Goal: Information Seeking & Learning: Learn about a topic

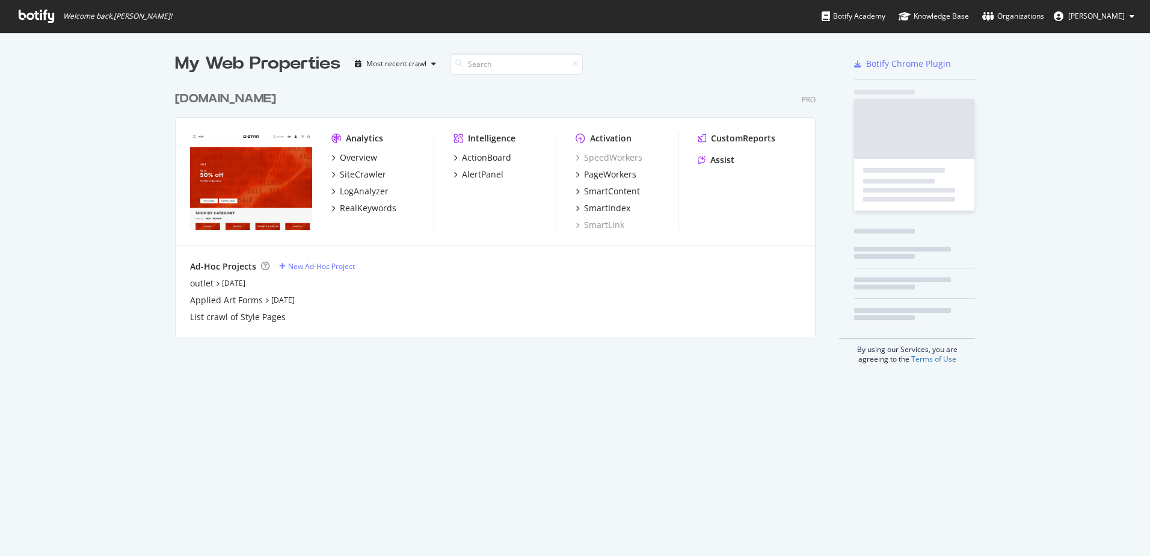
scroll to position [547, 1132]
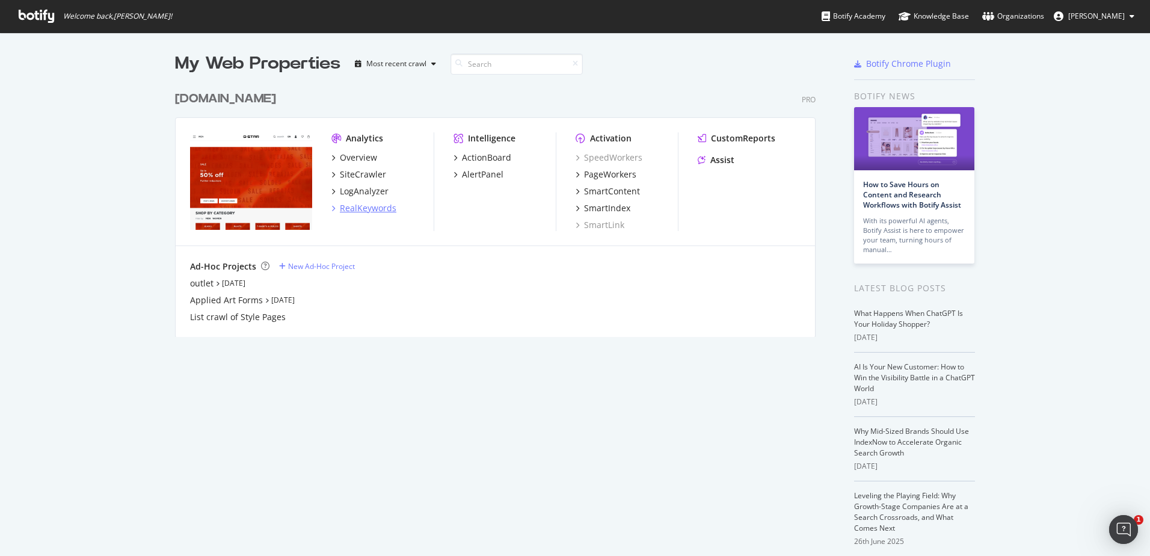
click at [333, 206] on div "RealKeywords" at bounding box center [363, 208] width 65 height 12
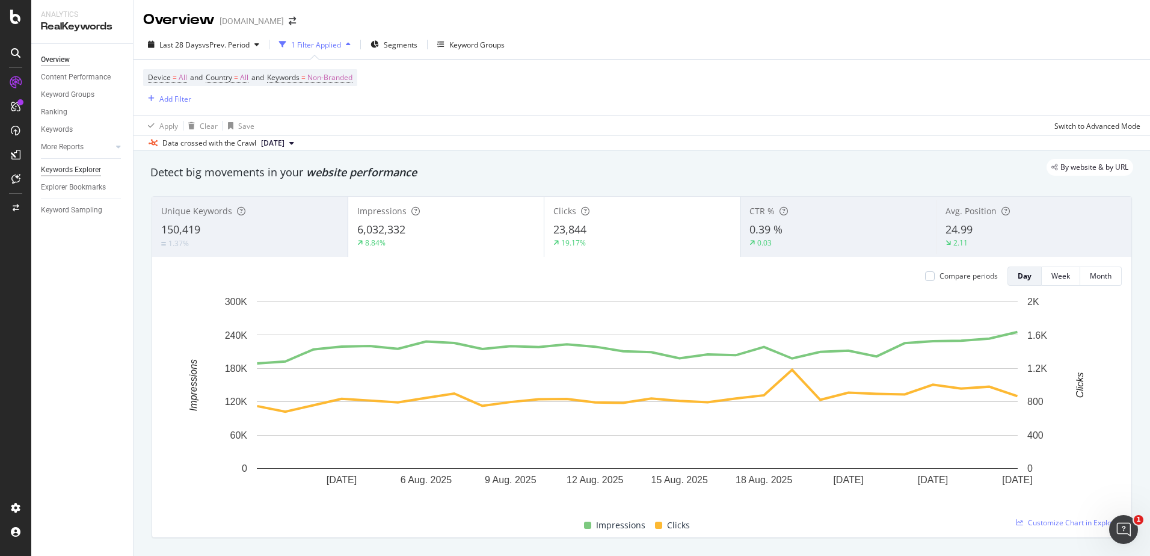
click at [90, 172] on div "Keywords Explorer" at bounding box center [71, 170] width 60 height 13
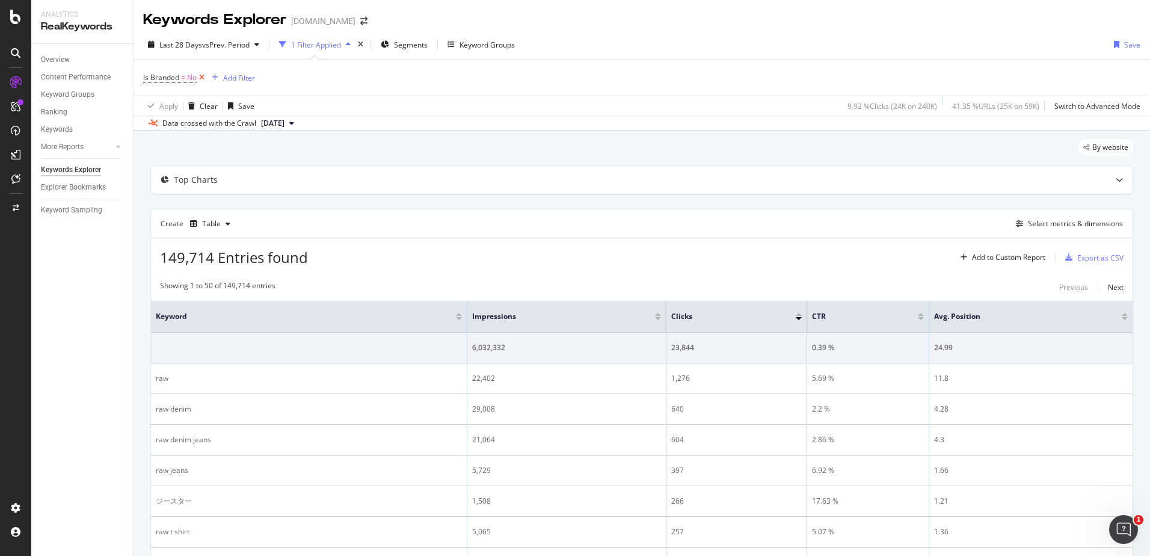
click at [204, 77] on icon at bounding box center [202, 78] width 10 height 12
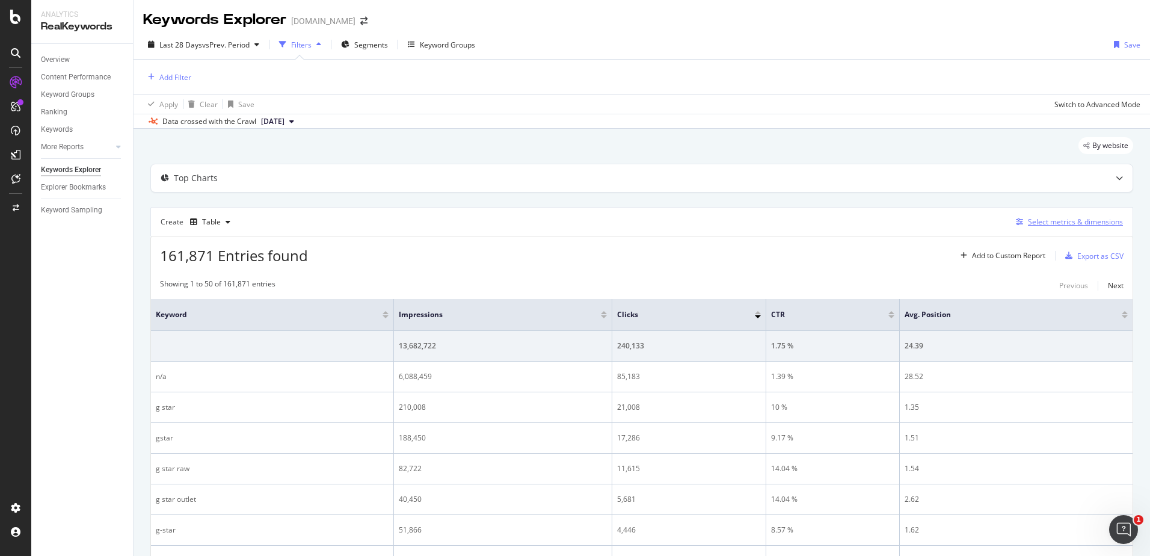
click at [1078, 221] on div "Select metrics & dimensions" at bounding box center [1075, 222] width 95 height 10
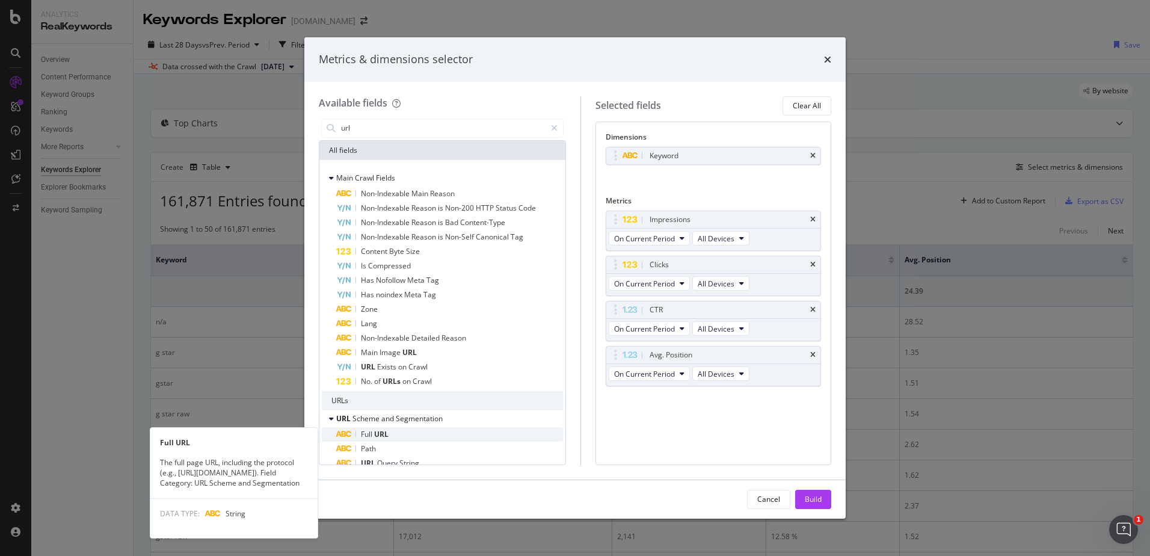
type input "url"
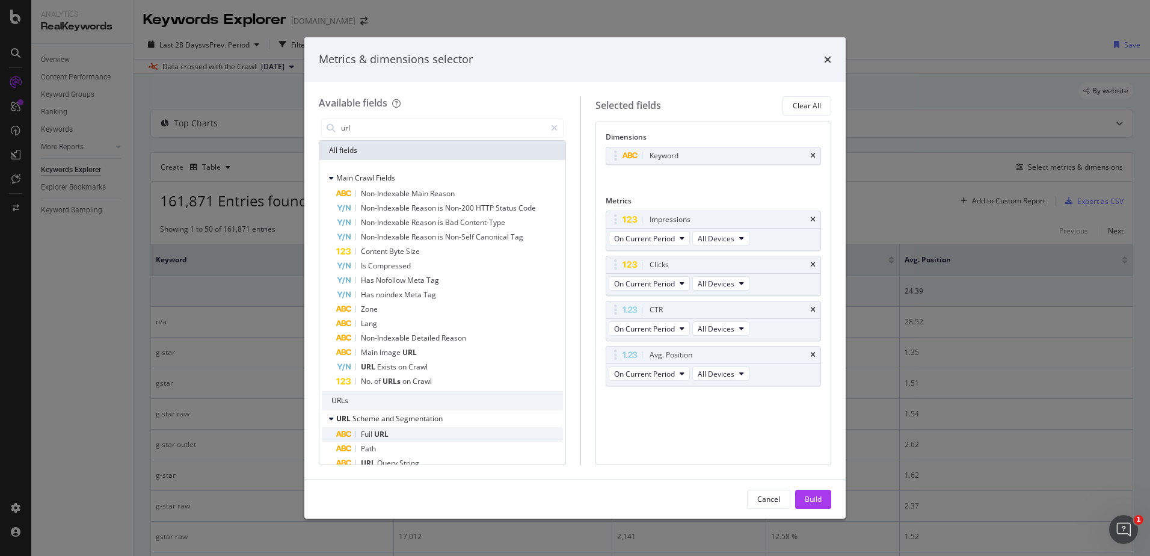
click at [399, 440] on div "Full URL" at bounding box center [449, 434] width 227 height 14
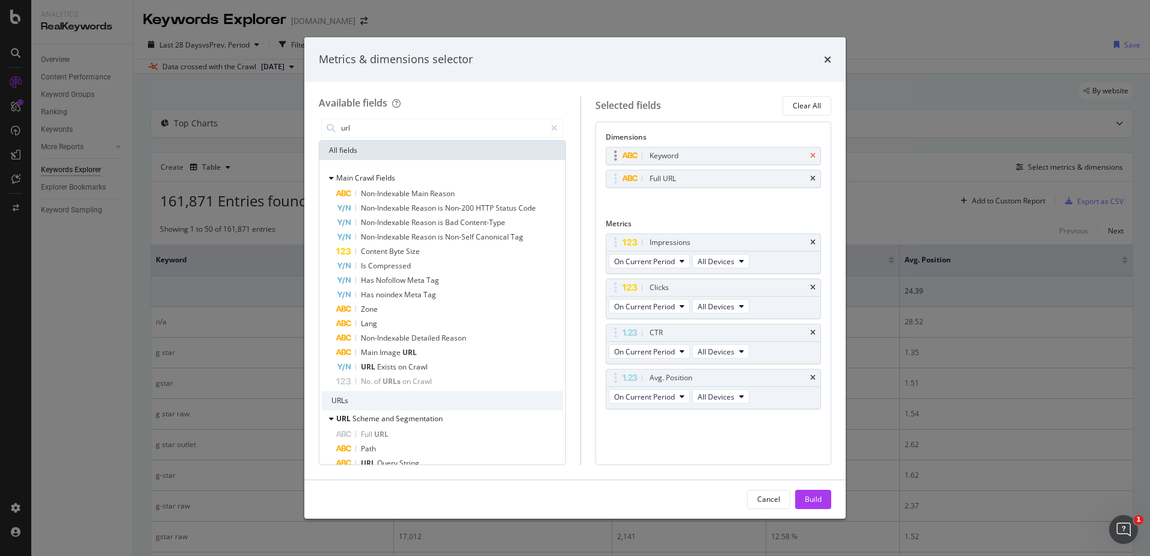
click at [814, 155] on icon "times" at bounding box center [812, 155] width 5 height 7
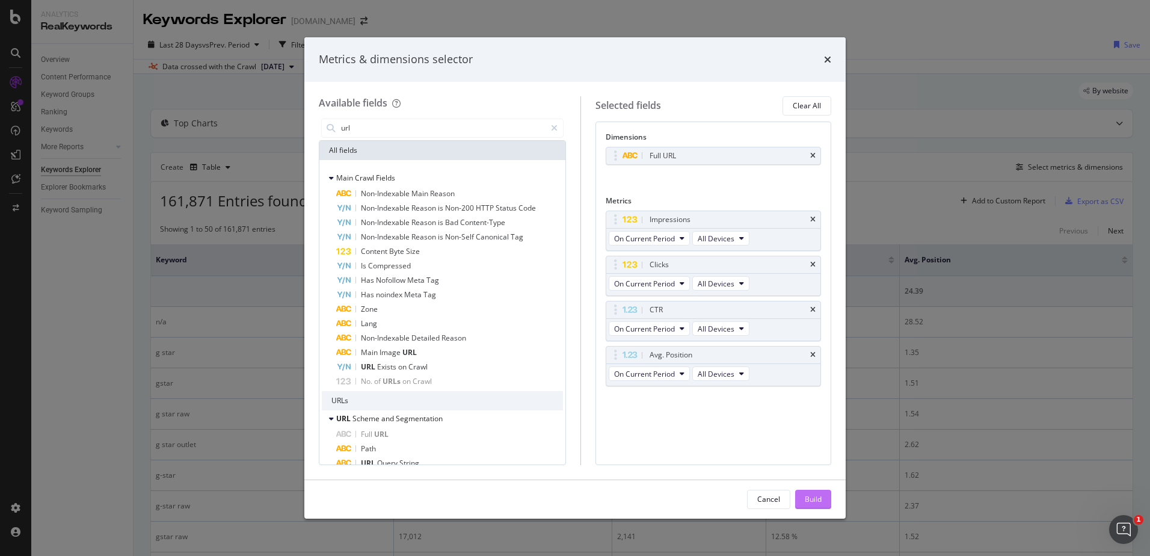
click at [810, 499] on div "Build" at bounding box center [813, 499] width 17 height 10
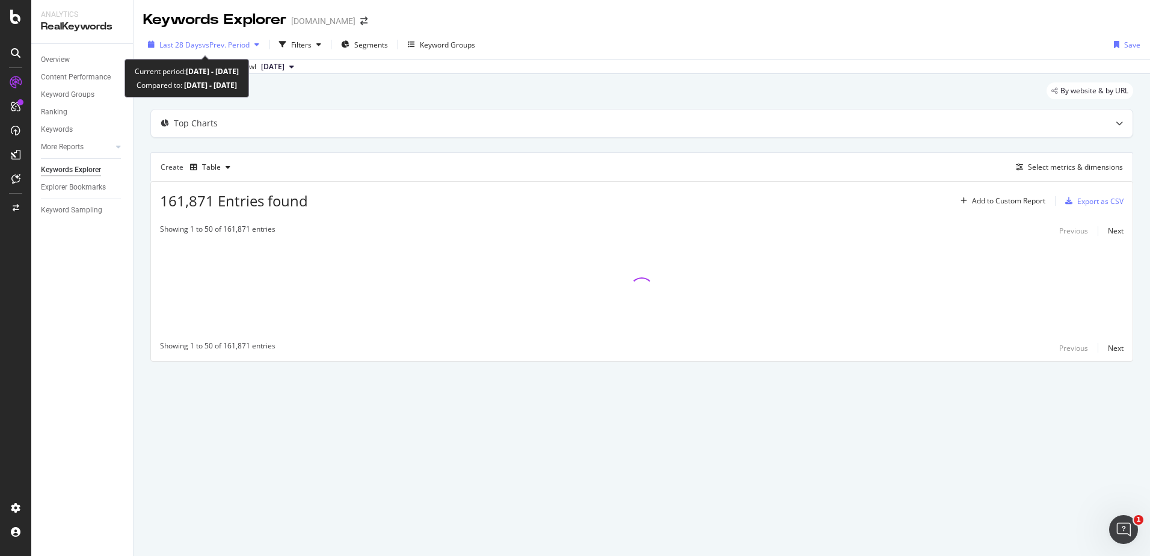
click at [217, 49] on span "vs Prev. Period" at bounding box center [226, 45] width 48 height 10
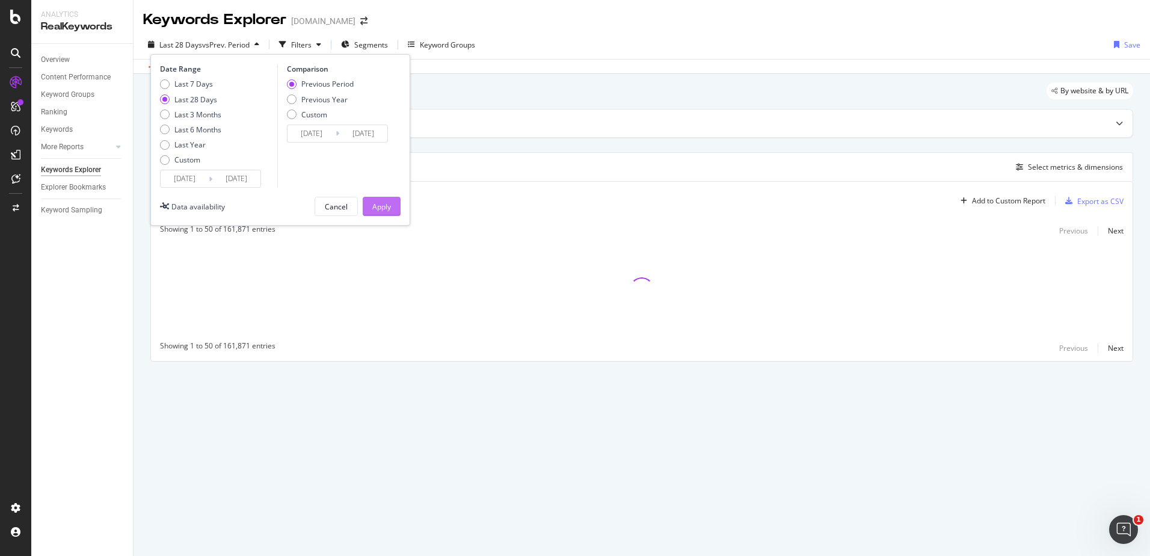
click at [377, 204] on div "Apply" at bounding box center [381, 206] width 19 height 10
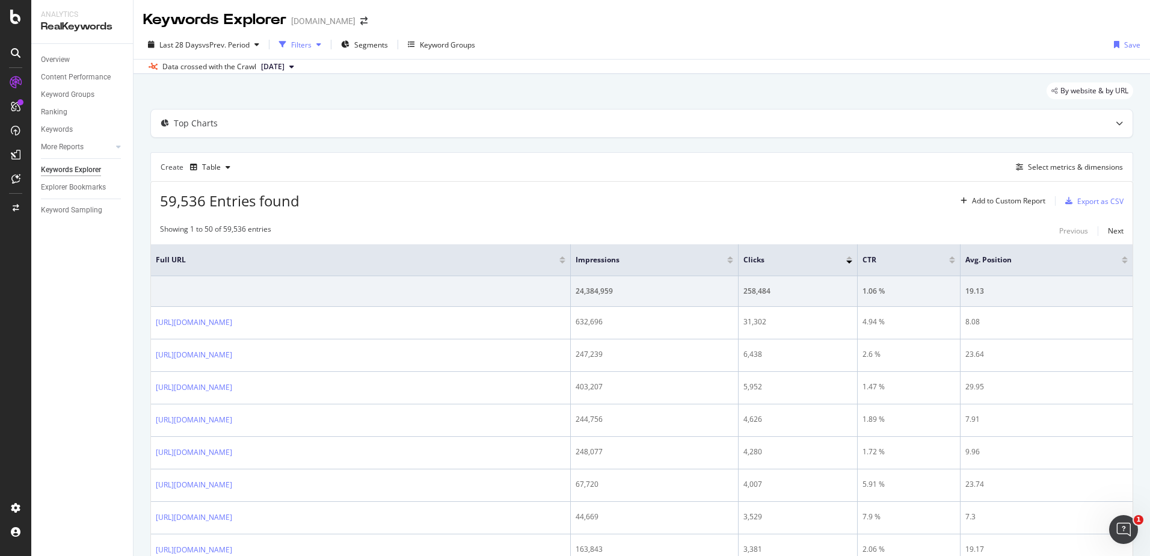
click at [312, 46] on div "Filters" at bounding box center [301, 45] width 20 height 10
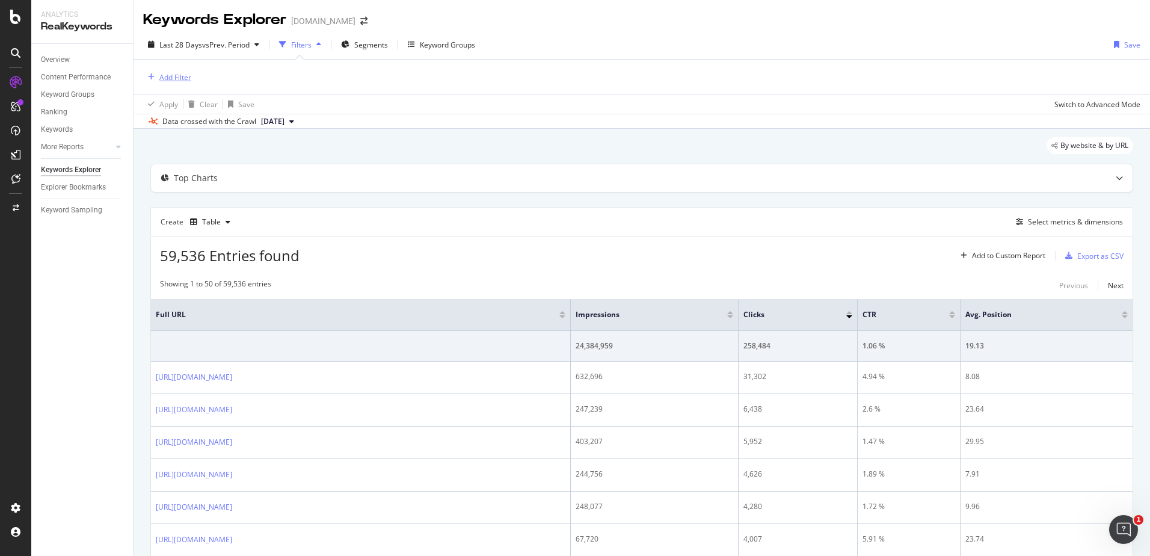
click at [167, 75] on div "Add Filter" at bounding box center [175, 77] width 32 height 10
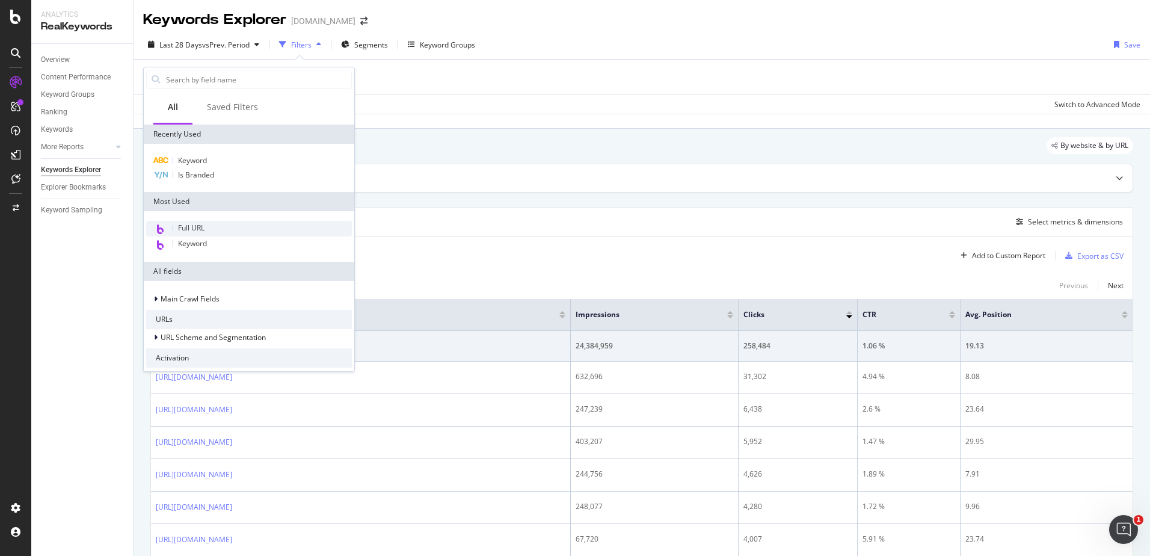
click at [215, 223] on div "Full URL" at bounding box center [249, 229] width 206 height 16
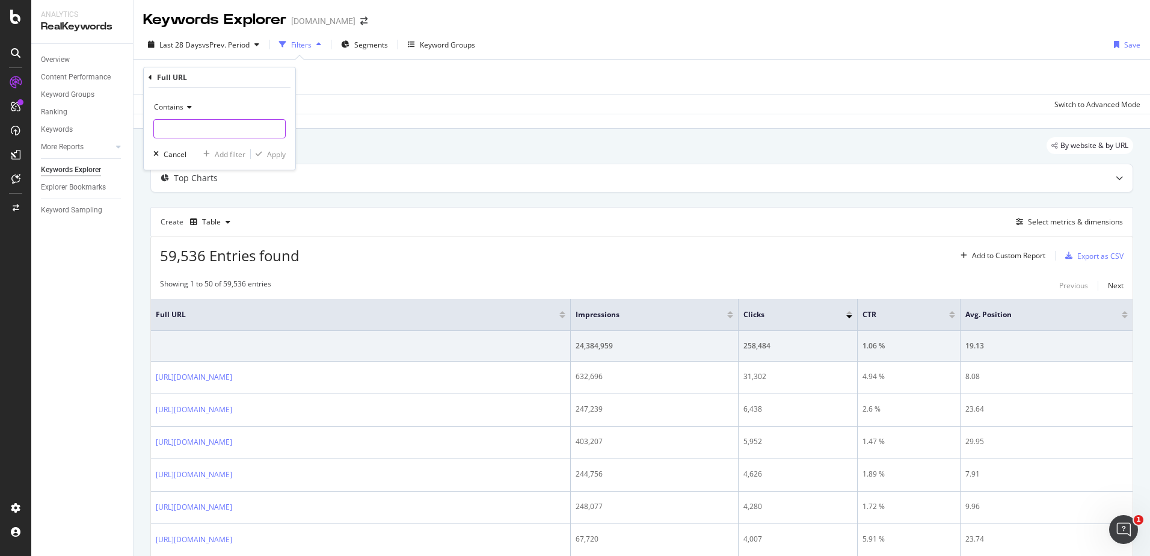
click at [189, 128] on input "text" at bounding box center [219, 128] width 131 height 19
type input "stories"
click at [268, 157] on div "Apply" at bounding box center [276, 154] width 19 height 10
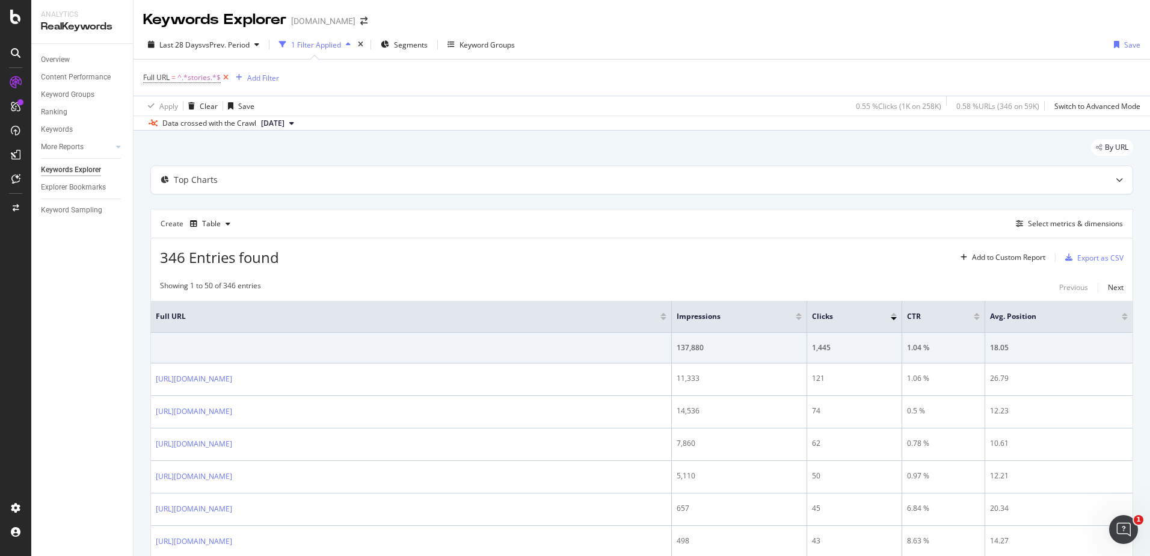
click at [222, 76] on icon at bounding box center [226, 78] width 10 height 12
click at [372, 48] on span "Segments" at bounding box center [371, 45] width 34 height 10
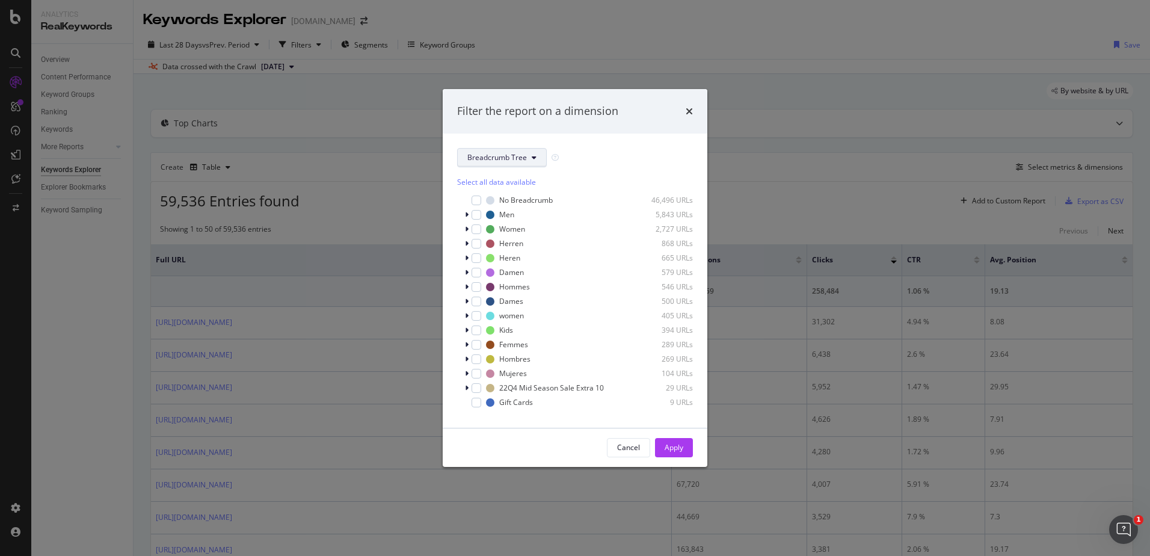
click at [516, 157] on span "Breadcrumb Tree" at bounding box center [497, 157] width 60 height 10
click at [506, 197] on span "pagetype" at bounding box center [506, 200] width 78 height 11
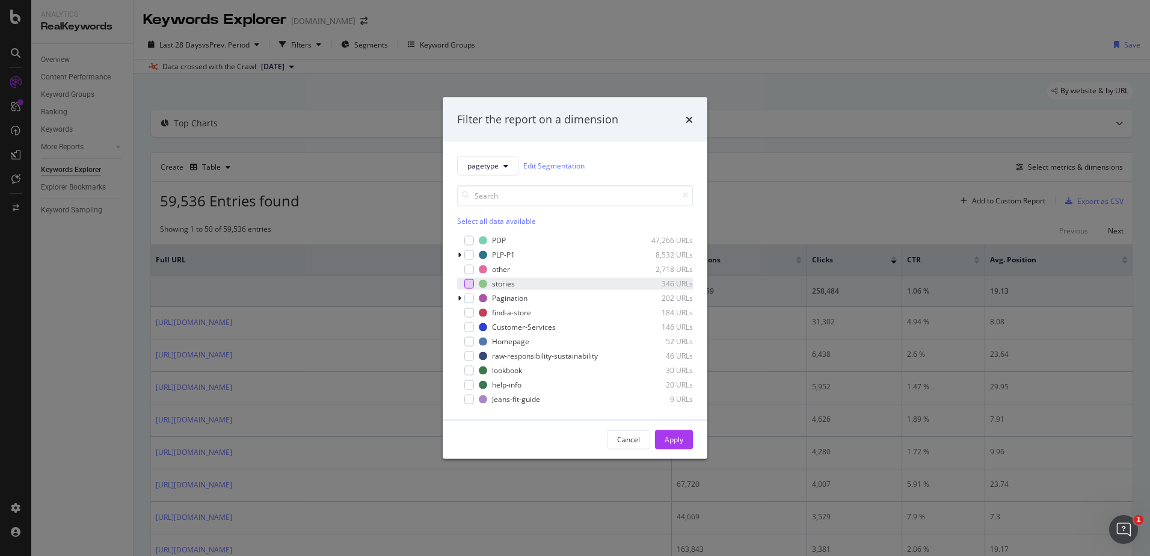
click at [468, 283] on div "modal" at bounding box center [469, 283] width 10 height 10
click at [674, 437] on div "Apply" at bounding box center [674, 439] width 19 height 10
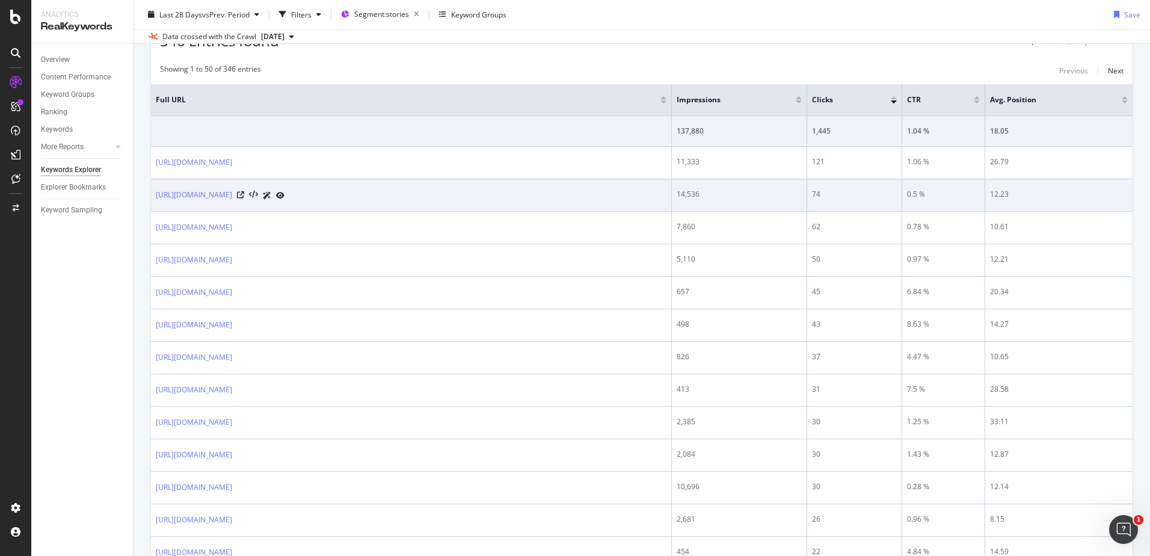
scroll to position [180, 0]
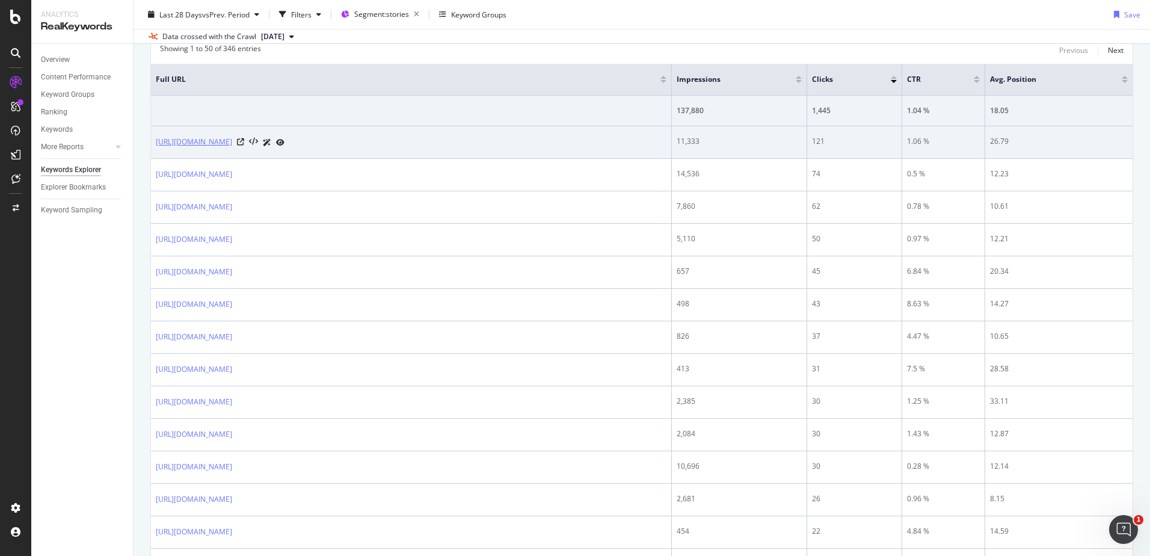
click at [232, 140] on link "[URL][DOMAIN_NAME]" at bounding box center [194, 142] width 76 height 12
drag, startPoint x: 399, startPoint y: 141, endPoint x: 154, endPoint y: 146, distance: 245.4
click at [154, 146] on td "[URL][DOMAIN_NAME]" at bounding box center [411, 142] width 521 height 32
copy link "[URL][DOMAIN_NAME]"
drag, startPoint x: 707, startPoint y: 141, endPoint x: 693, endPoint y: 141, distance: 13.2
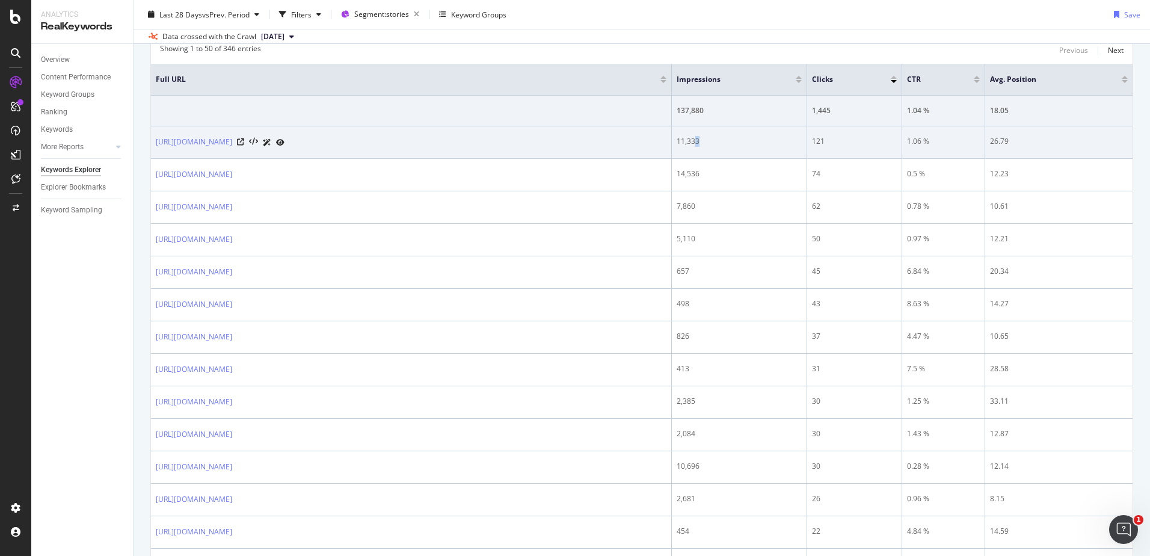
click at [693, 141] on div "11,333" at bounding box center [739, 141] width 125 height 11
drag, startPoint x: 693, startPoint y: 141, endPoint x: 747, endPoint y: 141, distance: 53.5
click at [747, 141] on div "11,333" at bounding box center [739, 141] width 125 height 11
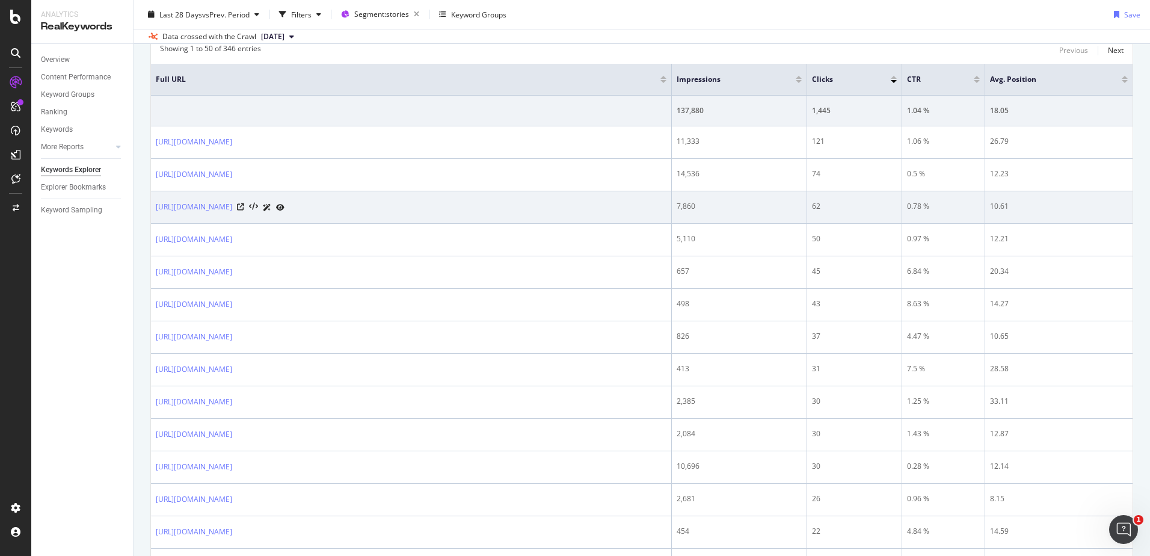
scroll to position [0, 0]
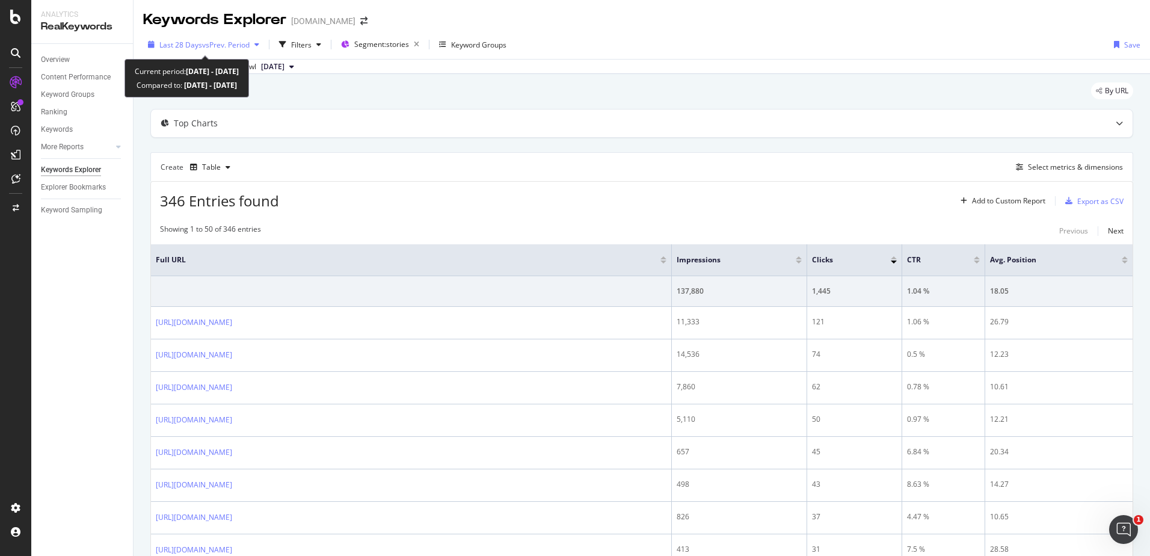
click at [210, 46] on span "vs Prev. Period" at bounding box center [226, 45] width 48 height 10
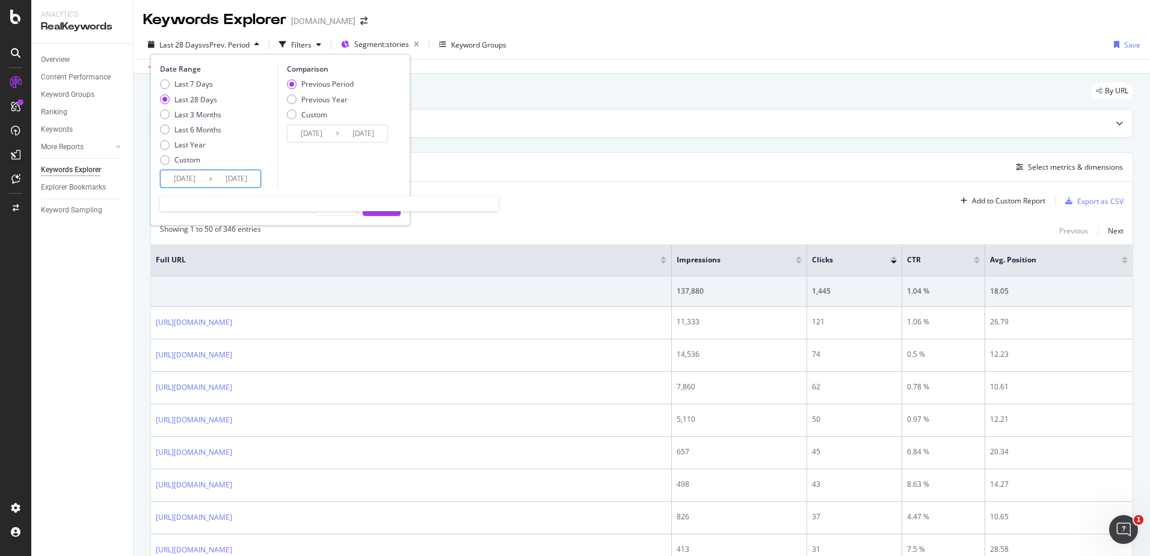
click at [243, 177] on input "[DATE]" at bounding box center [236, 178] width 48 height 17
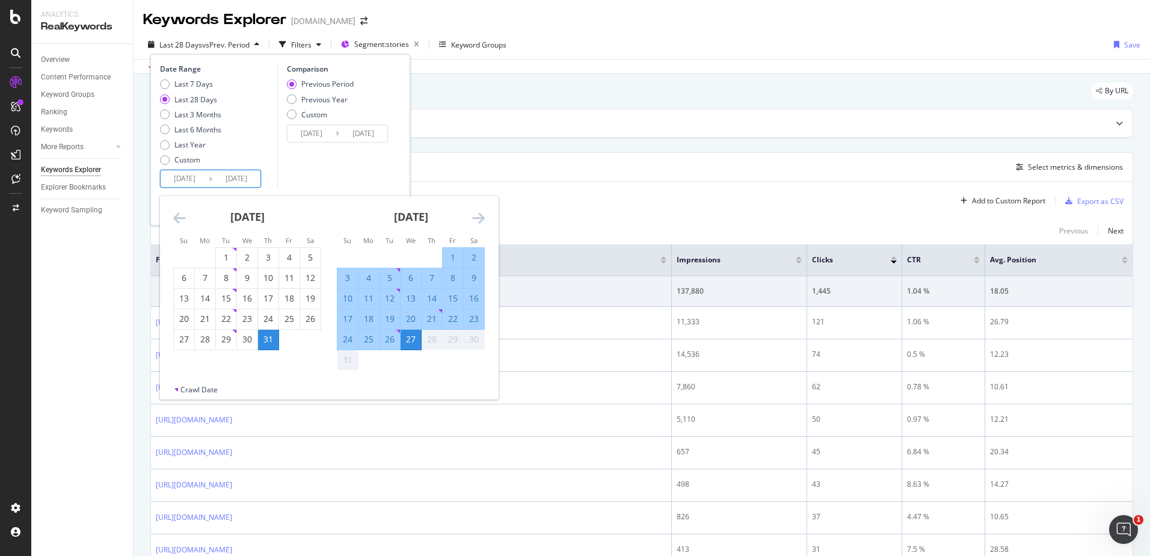
click at [438, 339] on div "28" at bounding box center [432, 339] width 20 height 12
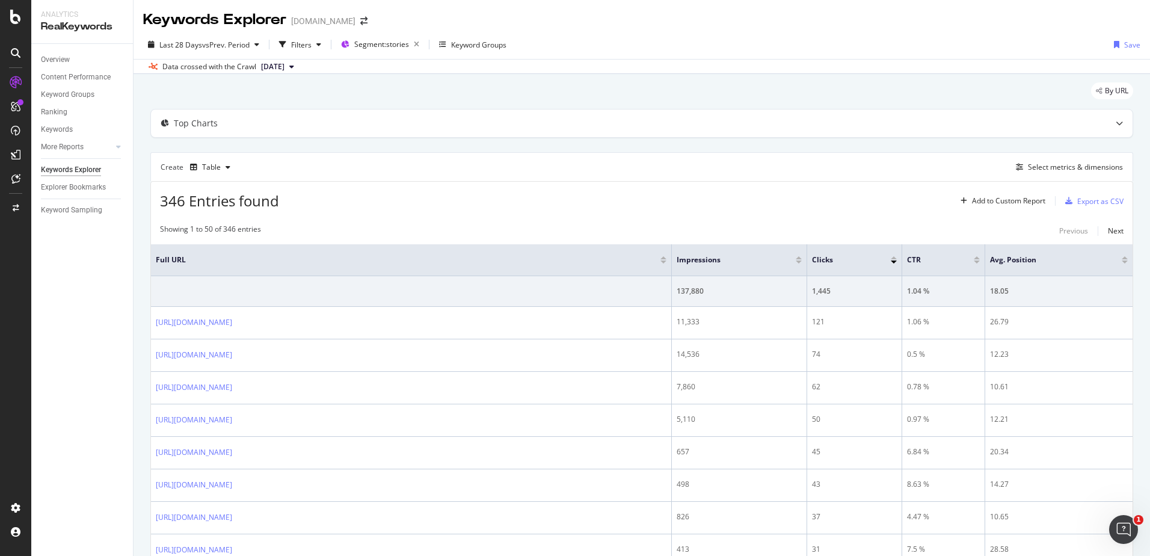
click at [623, 204] on div "346 Entries found Add to Custom Report Export as CSV" at bounding box center [642, 196] width 982 height 29
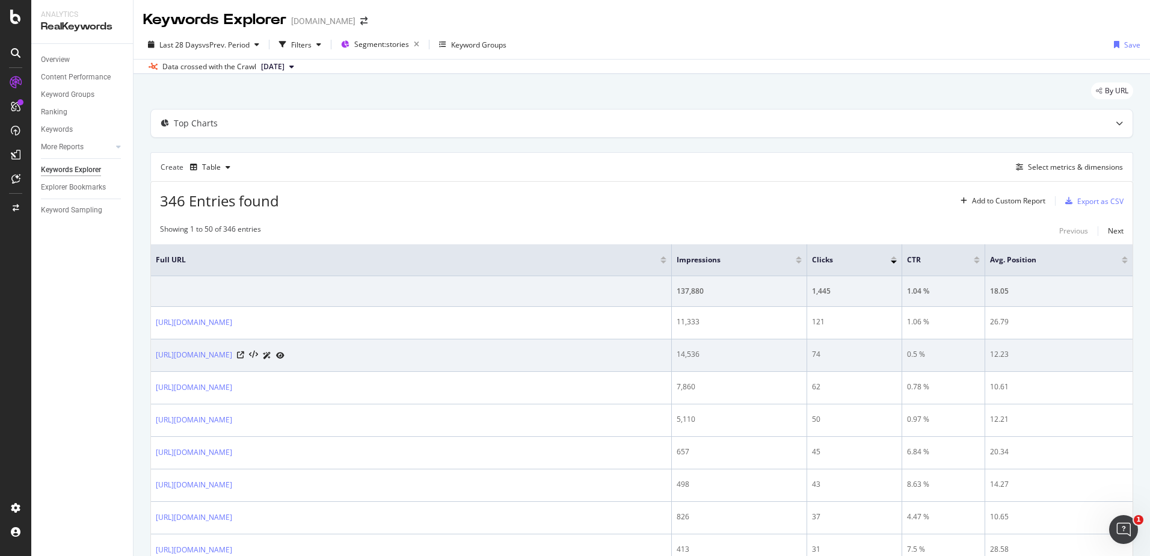
drag, startPoint x: 382, startPoint y: 354, endPoint x: 154, endPoint y: 366, distance: 228.2
click at [154, 366] on td "[URL][DOMAIN_NAME]" at bounding box center [411, 355] width 521 height 32
copy link "[URL][DOMAIN_NAME]"
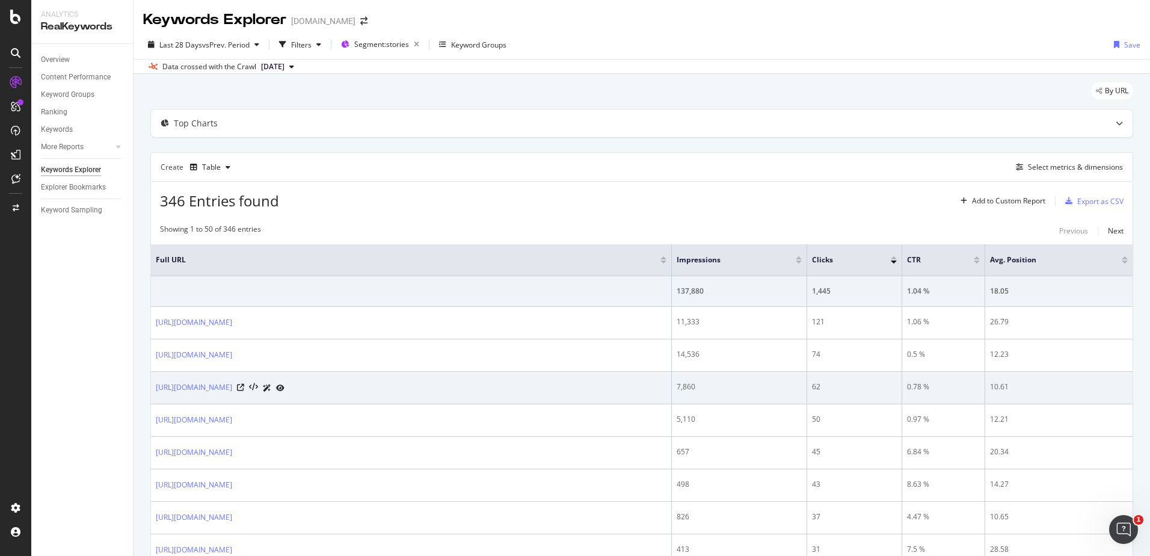
drag, startPoint x: 374, startPoint y: 384, endPoint x: 155, endPoint y: 383, distance: 219.5
click at [155, 383] on td "[URL][DOMAIN_NAME]" at bounding box center [411, 388] width 521 height 32
copy link "[URL][DOMAIN_NAME]"
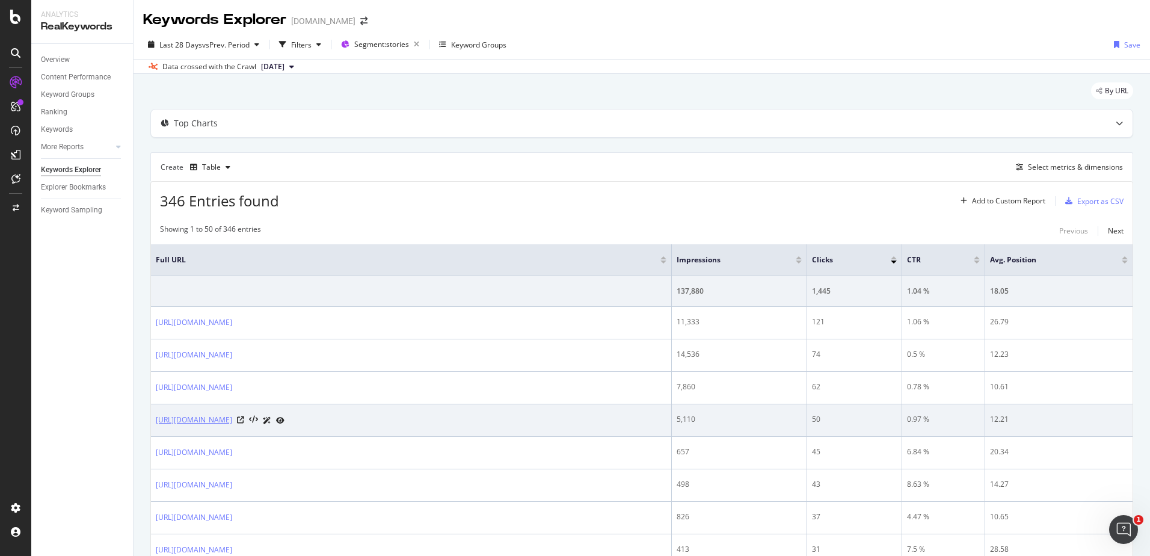
drag, startPoint x: 406, startPoint y: 420, endPoint x: 157, endPoint y: 419, distance: 249.0
click at [157, 419] on div "[URL][DOMAIN_NAME]" at bounding box center [411, 420] width 511 height 13
copy link "[URL][DOMAIN_NAME]"
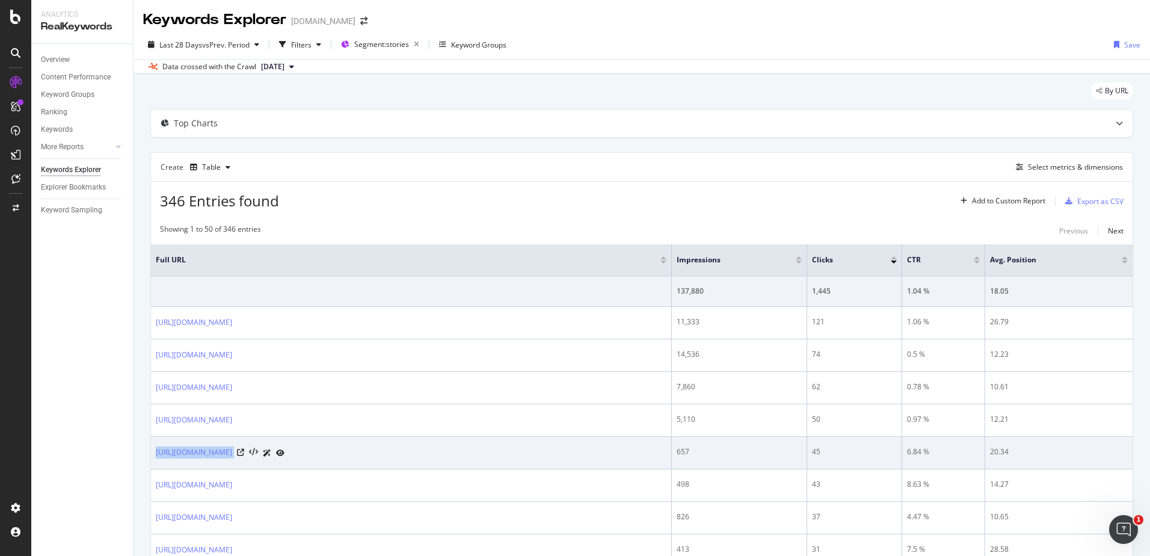
drag, startPoint x: 346, startPoint y: 454, endPoint x: 151, endPoint y: 455, distance: 194.9
click at [151, 455] on td "[URL][DOMAIN_NAME]" at bounding box center [411, 453] width 521 height 32
copy div "[URL][DOMAIN_NAME]"
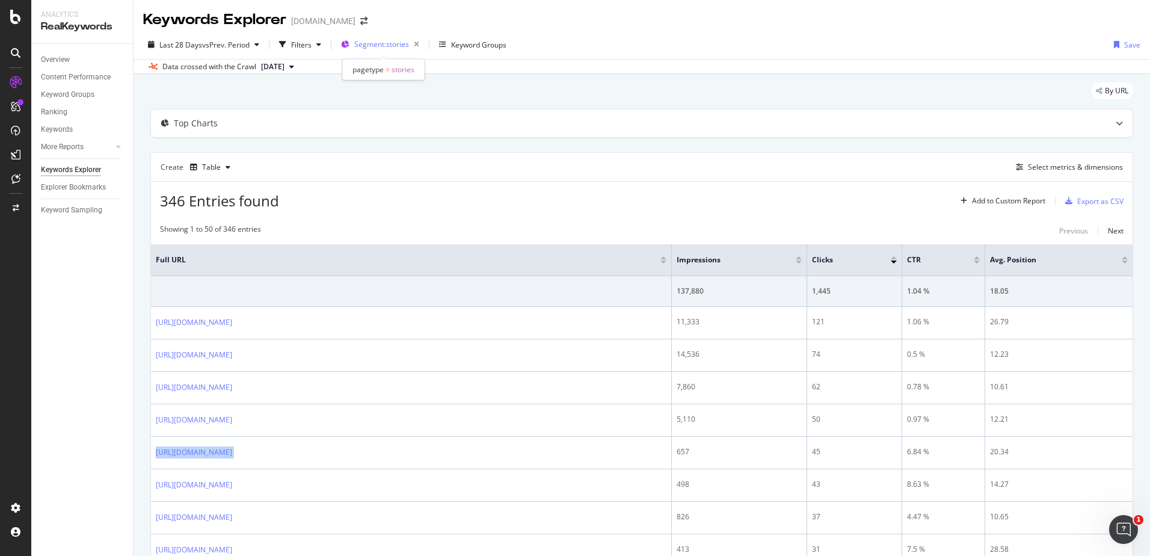
click at [381, 42] on span "Segment: stories" at bounding box center [381, 44] width 55 height 10
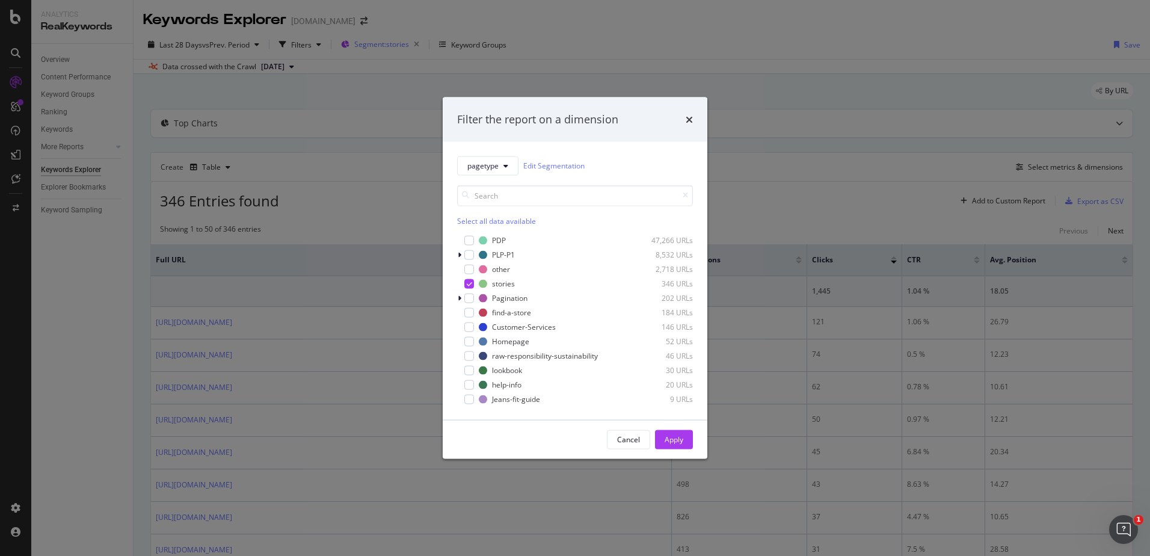
click at [381, 42] on div "Filter the report on a dimension pagetype Edit Segmentation Select all data ava…" at bounding box center [575, 278] width 1150 height 556
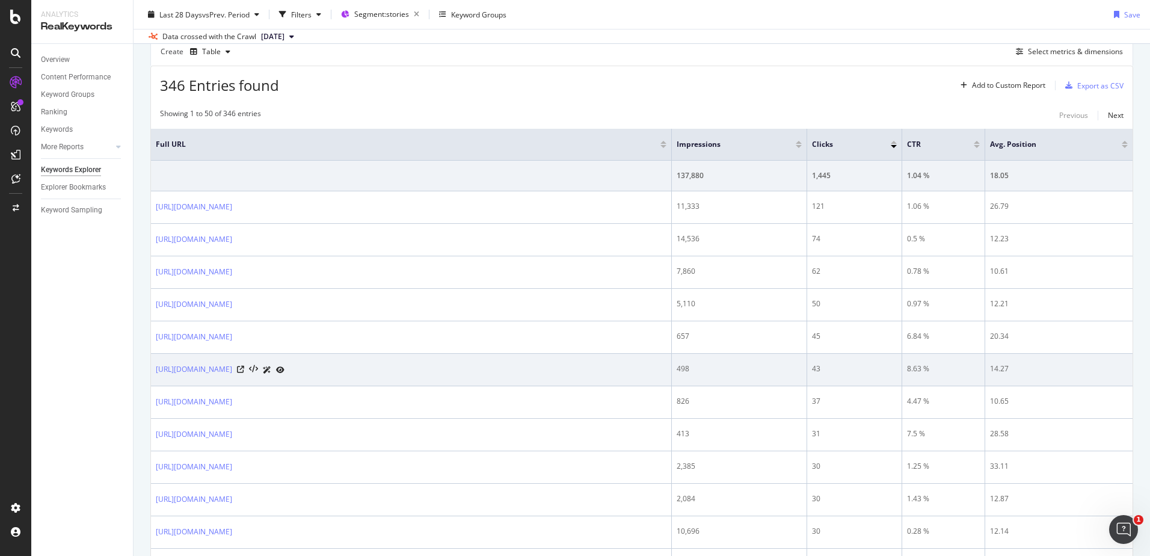
scroll to position [120, 0]
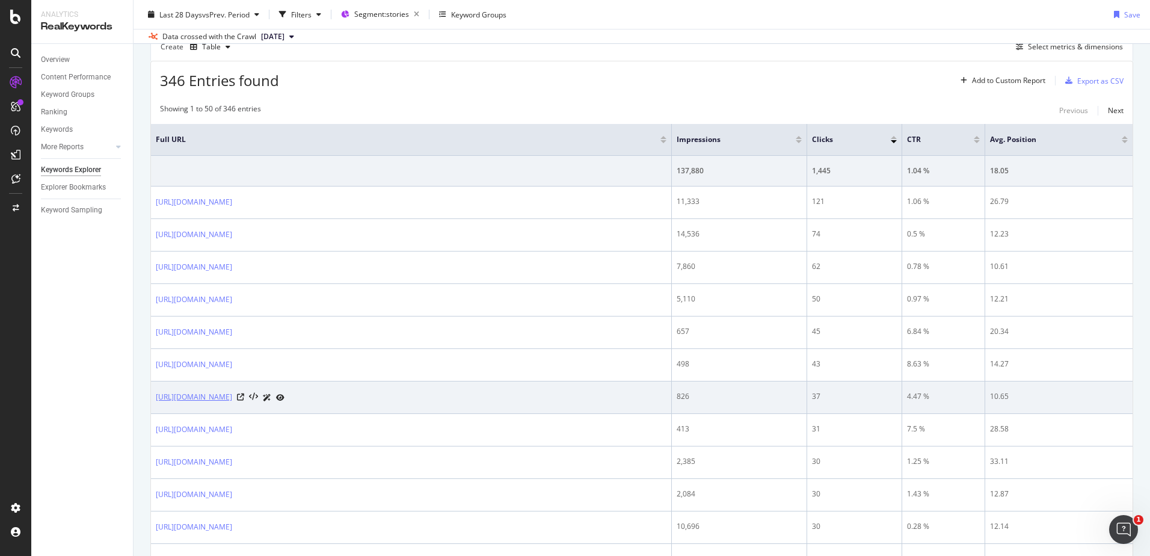
click at [232, 398] on link "[URL][DOMAIN_NAME]" at bounding box center [194, 397] width 76 height 12
click at [244, 395] on icon at bounding box center [240, 396] width 7 height 7
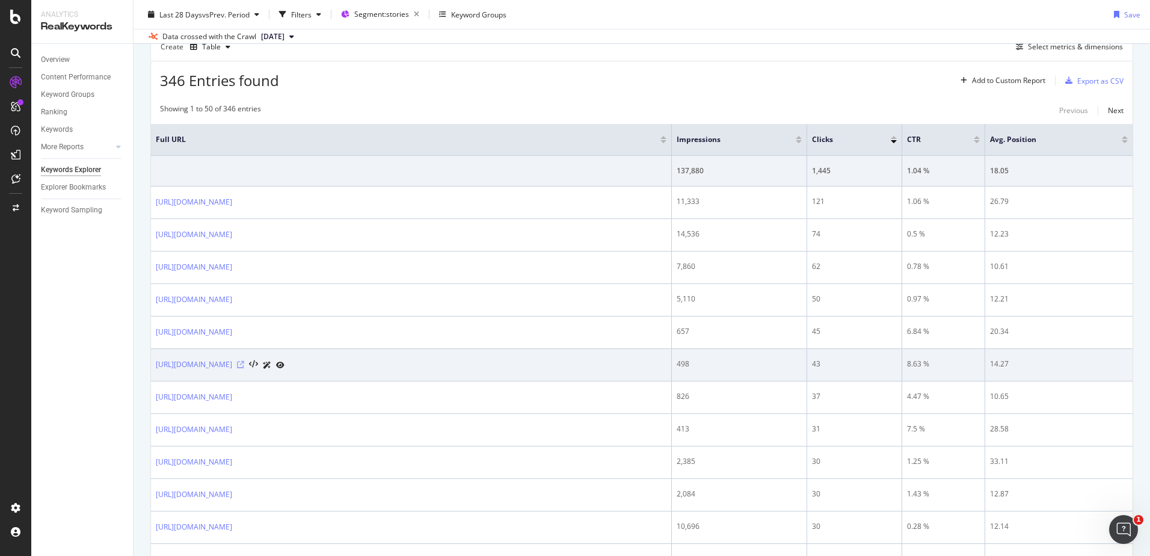
click at [244, 362] on icon at bounding box center [240, 364] width 7 height 7
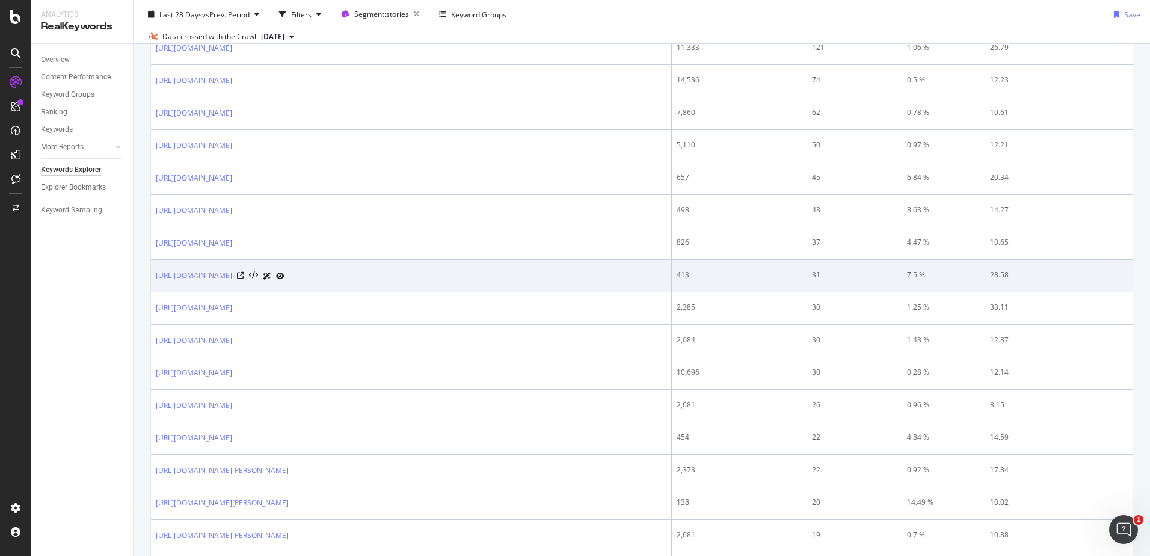
scroll to position [361, 0]
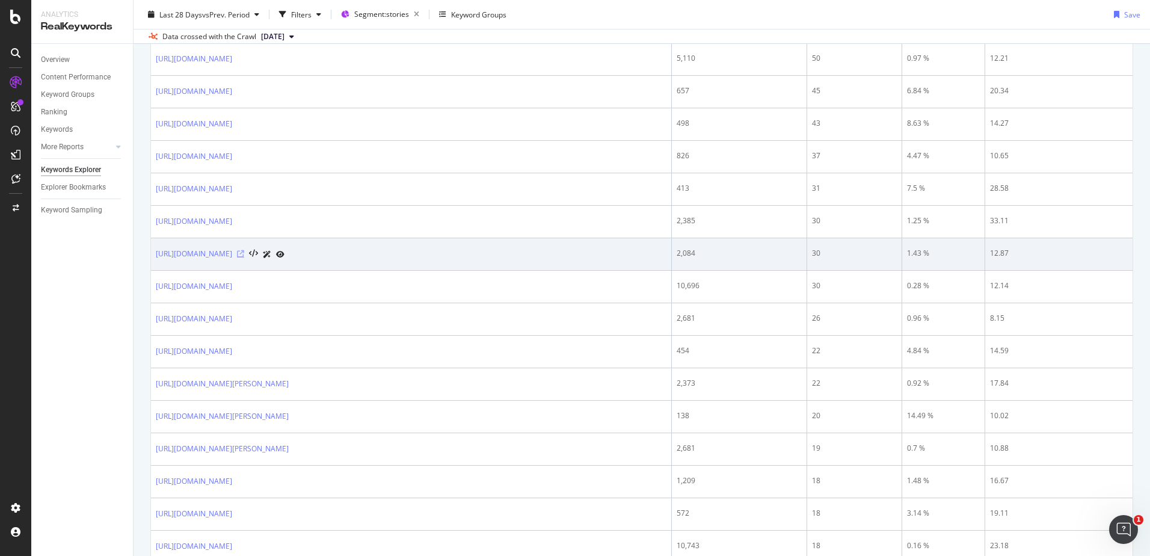
click at [244, 251] on icon at bounding box center [240, 253] width 7 height 7
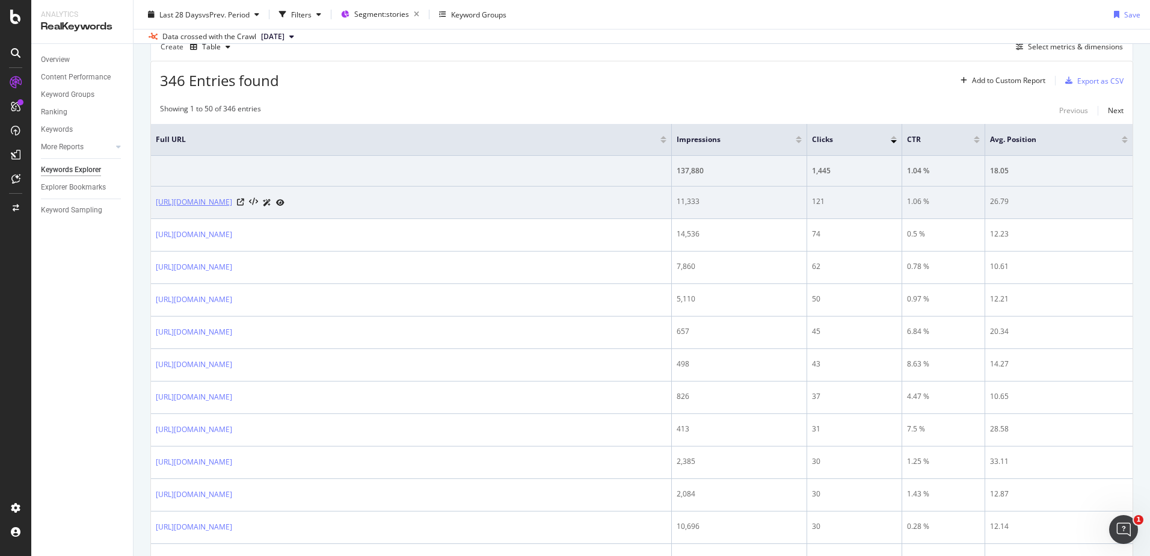
scroll to position [0, 0]
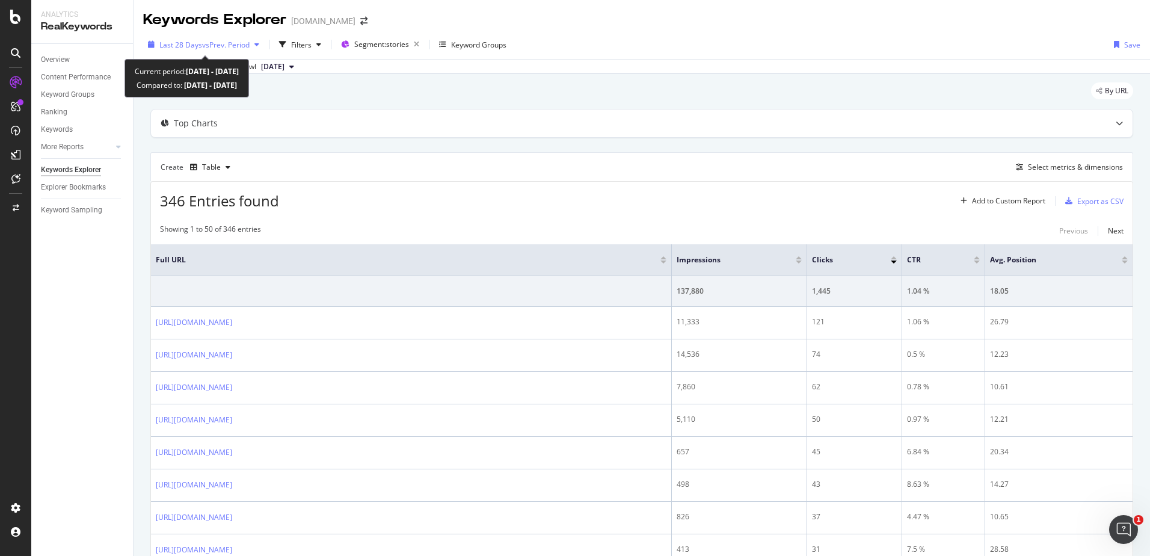
click at [252, 44] on div "Last 28 Days vs Prev. Period" at bounding box center [203, 44] width 121 height 18
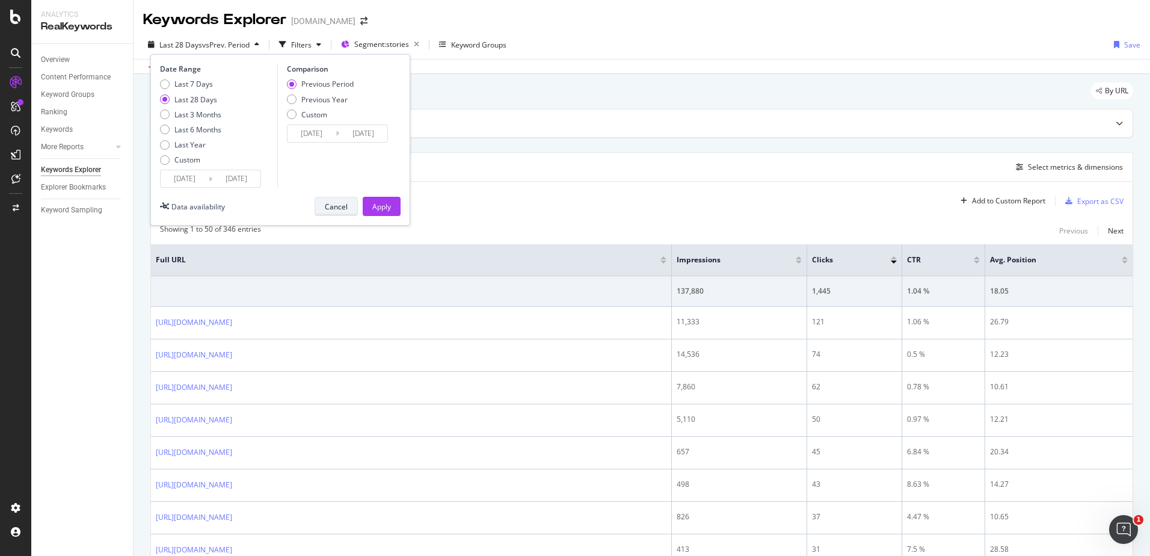
click at [346, 211] on div "Cancel" at bounding box center [336, 206] width 23 height 10
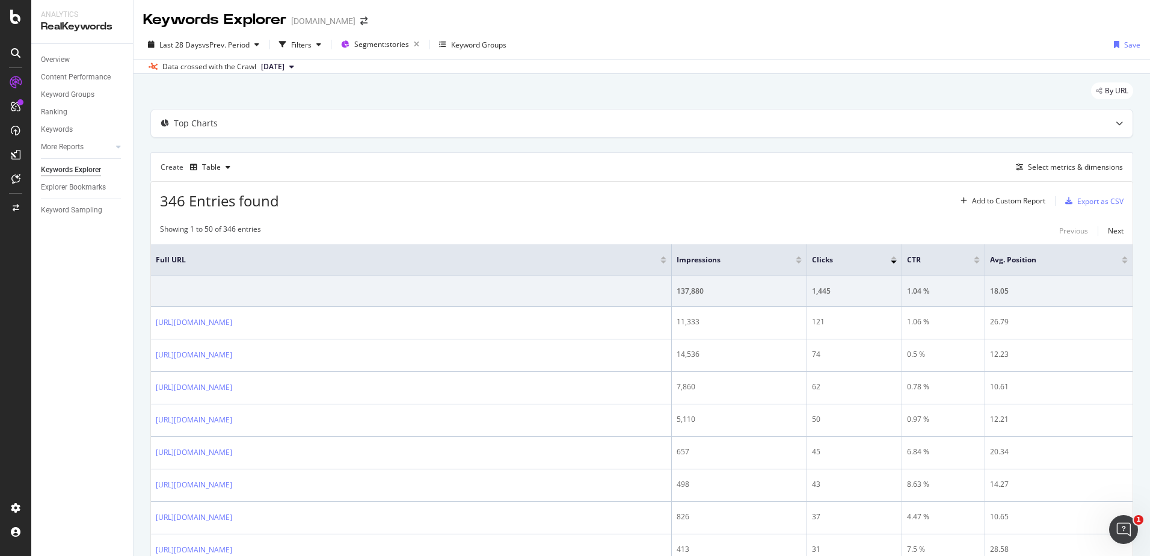
click at [284, 70] on span "[DATE]" at bounding box center [272, 66] width 23 height 11
click at [224, 94] on div "By URL" at bounding box center [641, 95] width 983 height 26
click at [245, 44] on span "vs Prev. Period" at bounding box center [226, 45] width 48 height 10
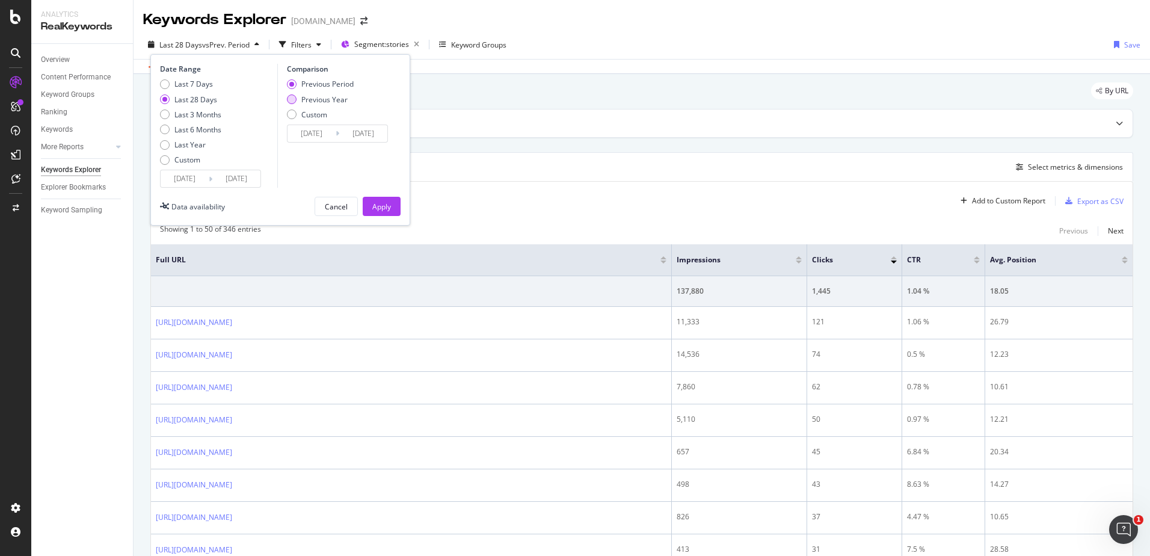
click at [299, 97] on div "Previous Year" at bounding box center [320, 99] width 67 height 10
type input "[DATE]"
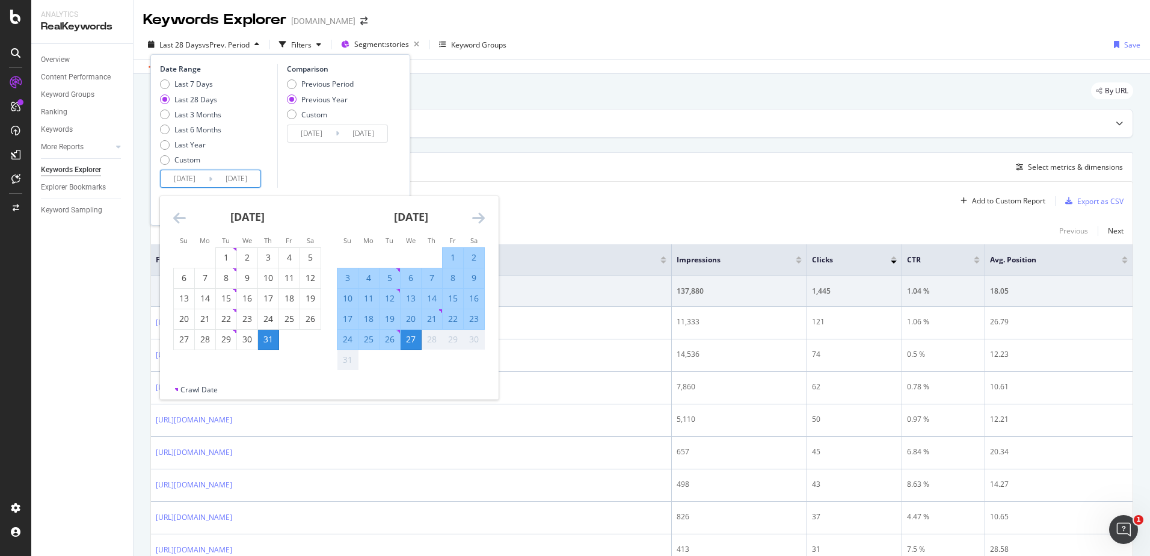
click at [182, 176] on input "[DATE]" at bounding box center [185, 178] width 48 height 17
click at [295, 88] on div "Previous Period" at bounding box center [320, 84] width 67 height 10
type input "[DATE]"
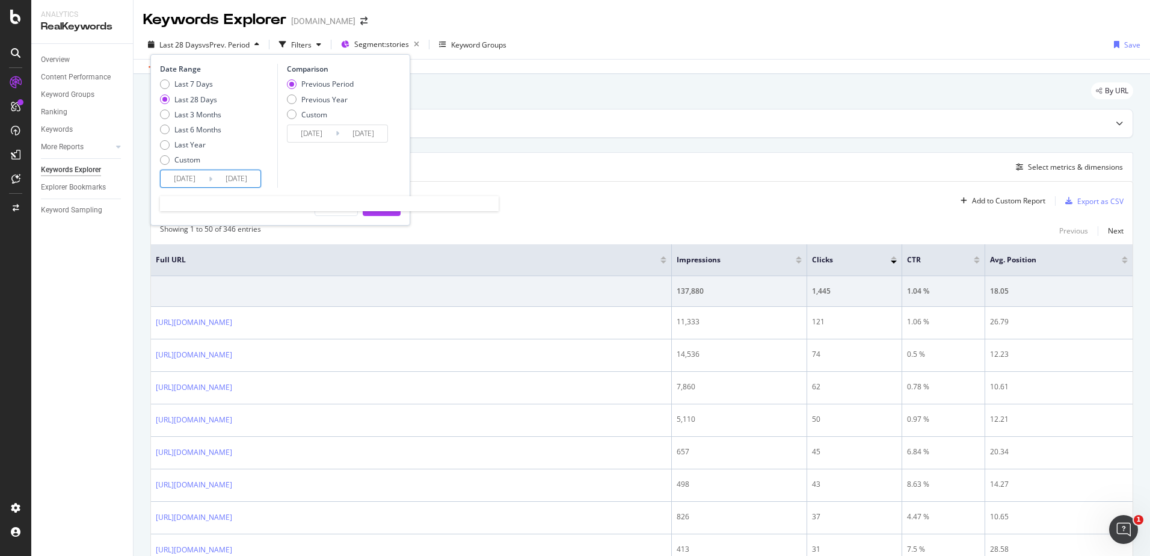
click at [182, 175] on input "[DATE]" at bounding box center [185, 178] width 48 height 17
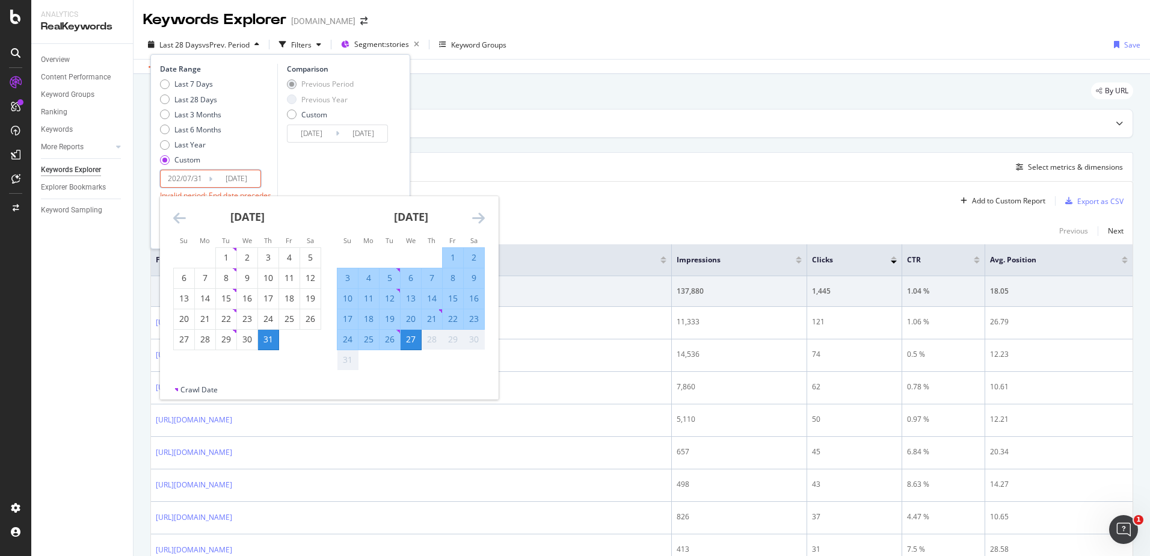
type input "[DATE]"
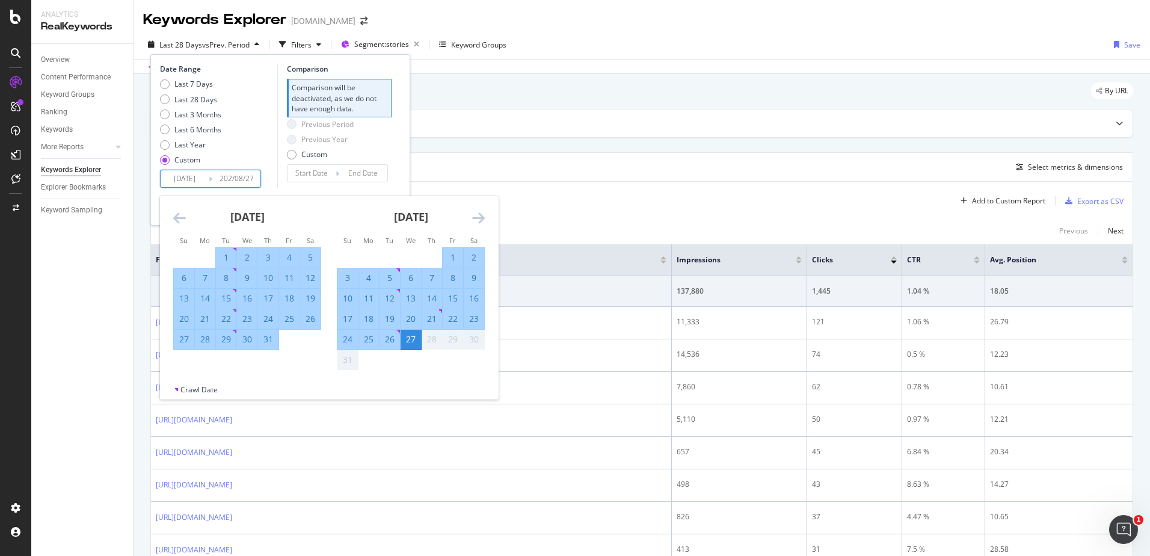
type input "[DATE]"
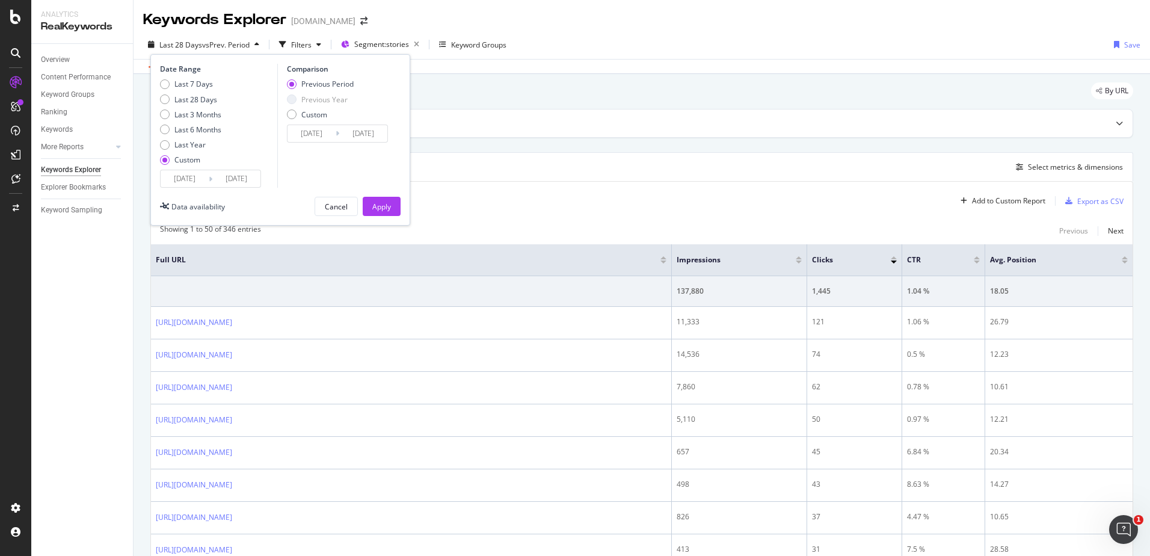
type input "[DATE]"
click at [389, 194] on div "Date Range Last 7 Days Last 28 Days Last 3 Months Last 6 Months Last Year Custo…" at bounding box center [280, 139] width 260 height 171
click at [389, 207] on div "Apply" at bounding box center [381, 206] width 19 height 10
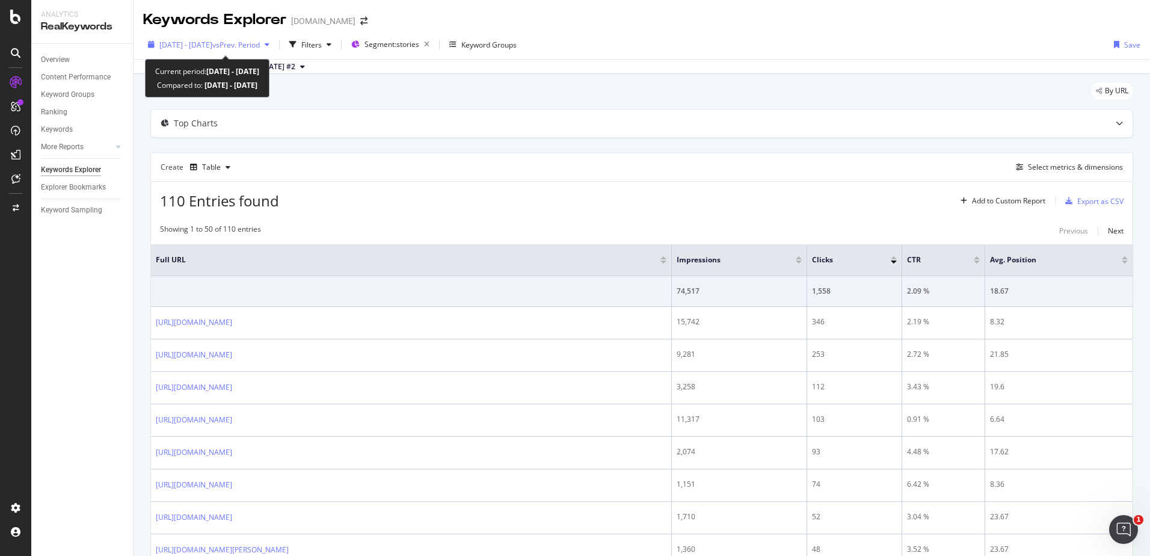
click at [274, 50] on div "[DATE] - [DATE] vs Prev. Period" at bounding box center [208, 44] width 131 height 18
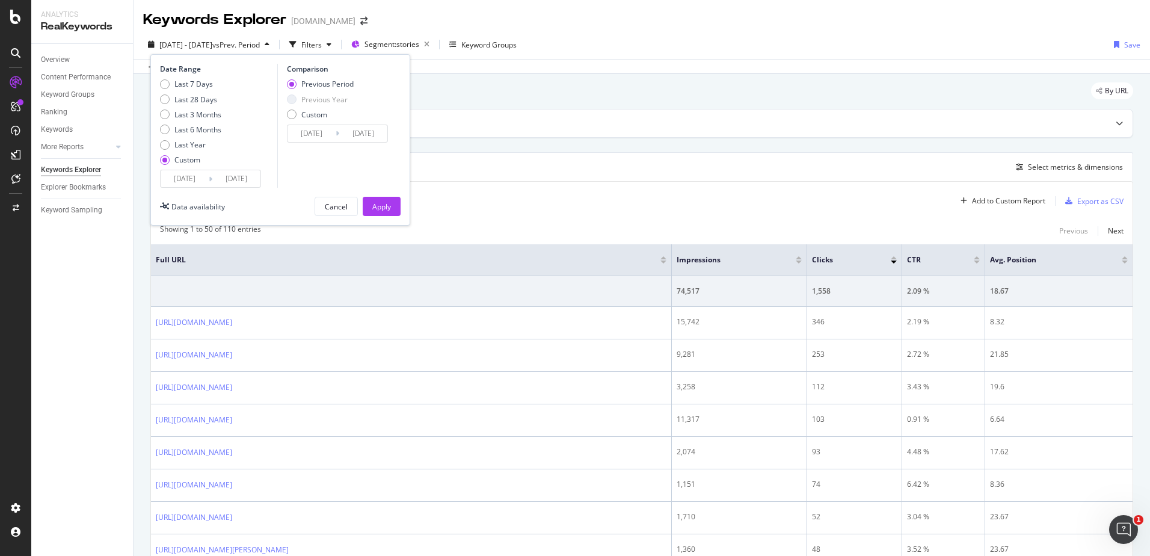
click at [194, 93] on div "Last 7 Days Last 28 Days Last 3 Months Last 6 Months Last Year Custom" at bounding box center [190, 124] width 61 height 91
click at [194, 99] on div "Last 28 Days" at bounding box center [195, 99] width 43 height 10
type input "[DATE]"
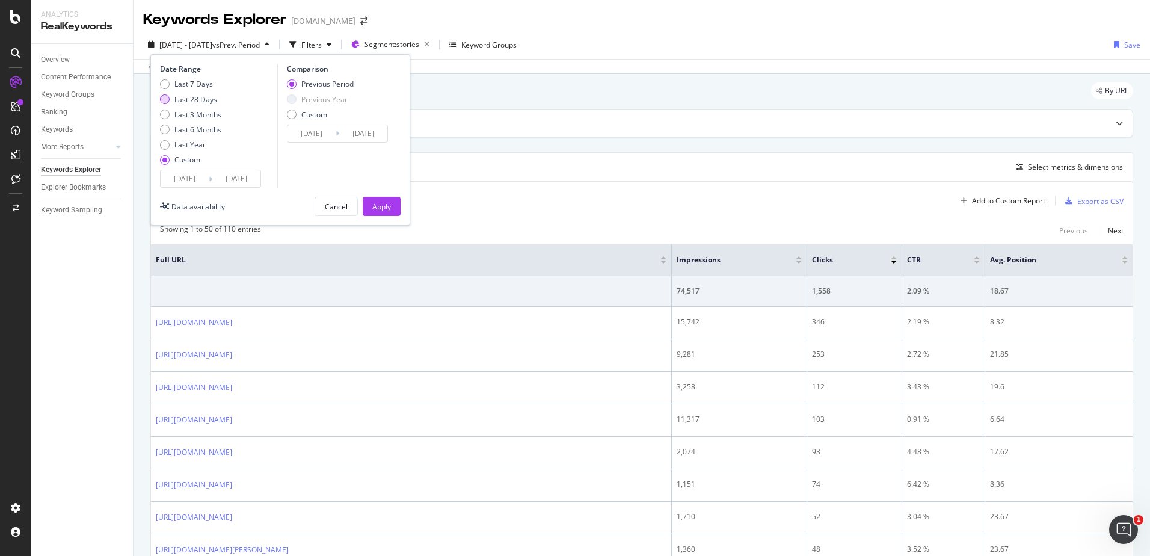
type input "[DATE]"
click at [386, 209] on div "Apply" at bounding box center [381, 206] width 19 height 10
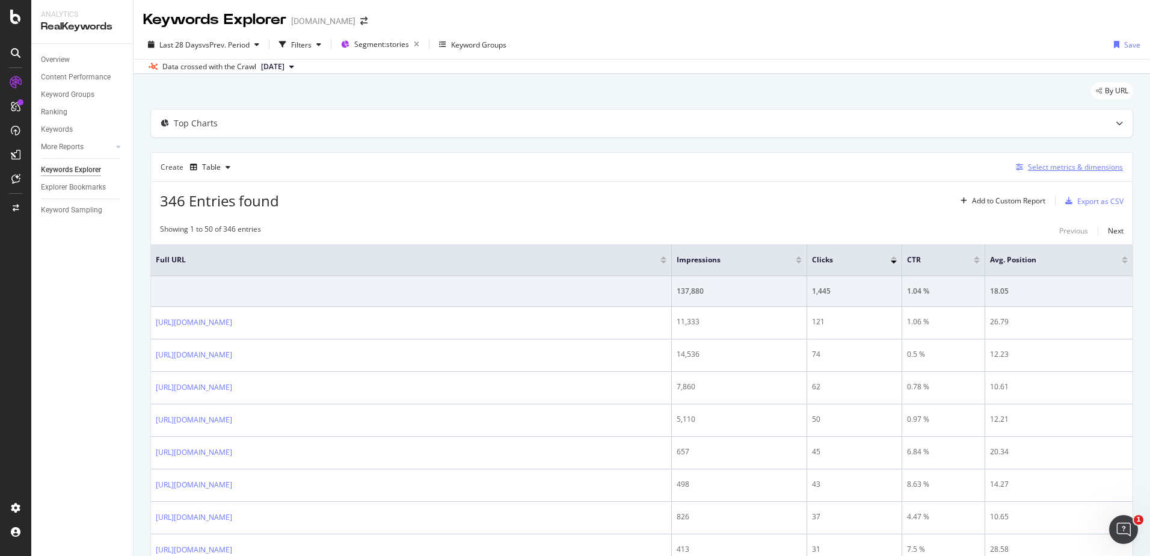
click at [1039, 167] on div "Select metrics & dimensions" at bounding box center [1075, 167] width 95 height 10
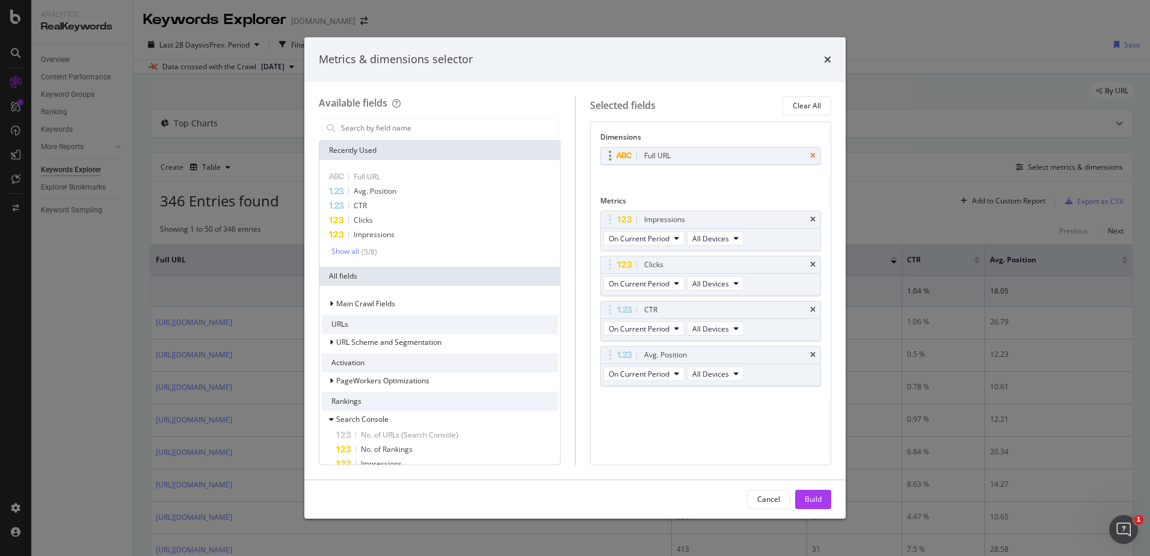
click at [814, 156] on icon "times" at bounding box center [812, 155] width 5 height 7
click at [451, 129] on input "modal" at bounding box center [449, 128] width 218 height 18
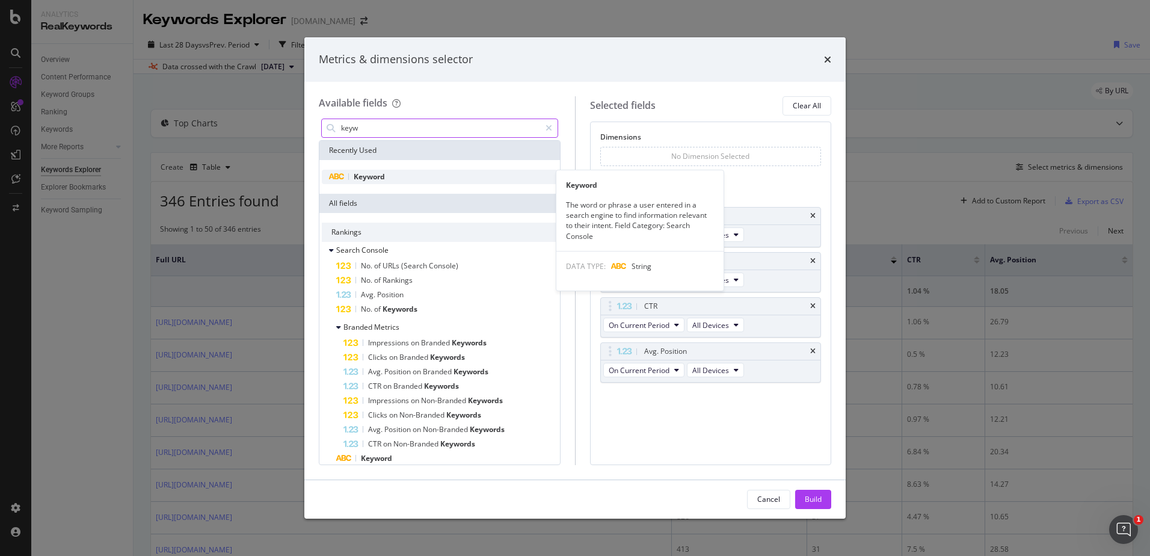
type input "keyw"
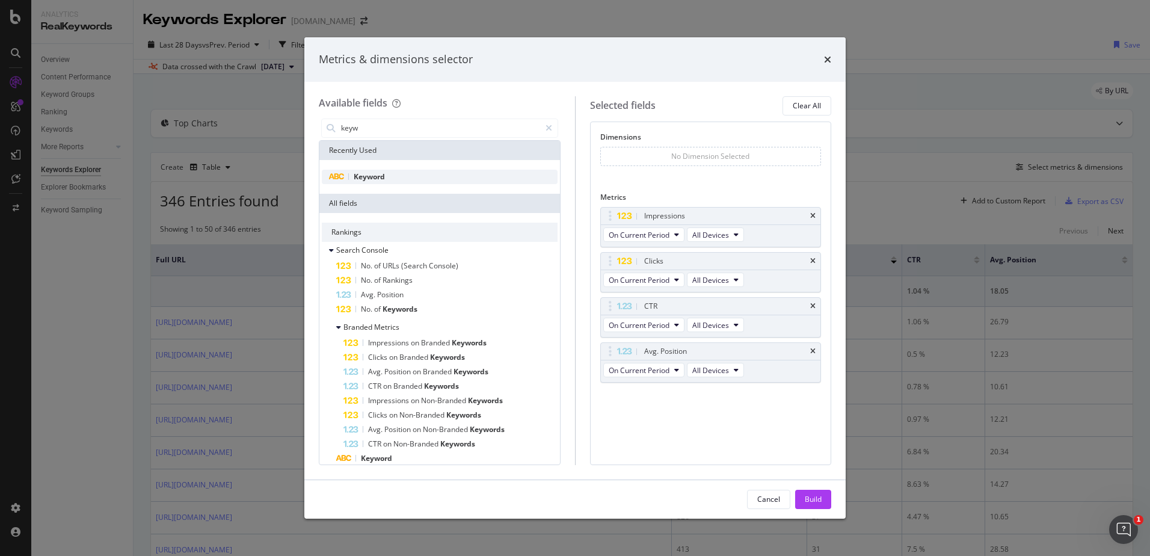
click at [401, 179] on div "Keyword" at bounding box center [440, 177] width 236 height 14
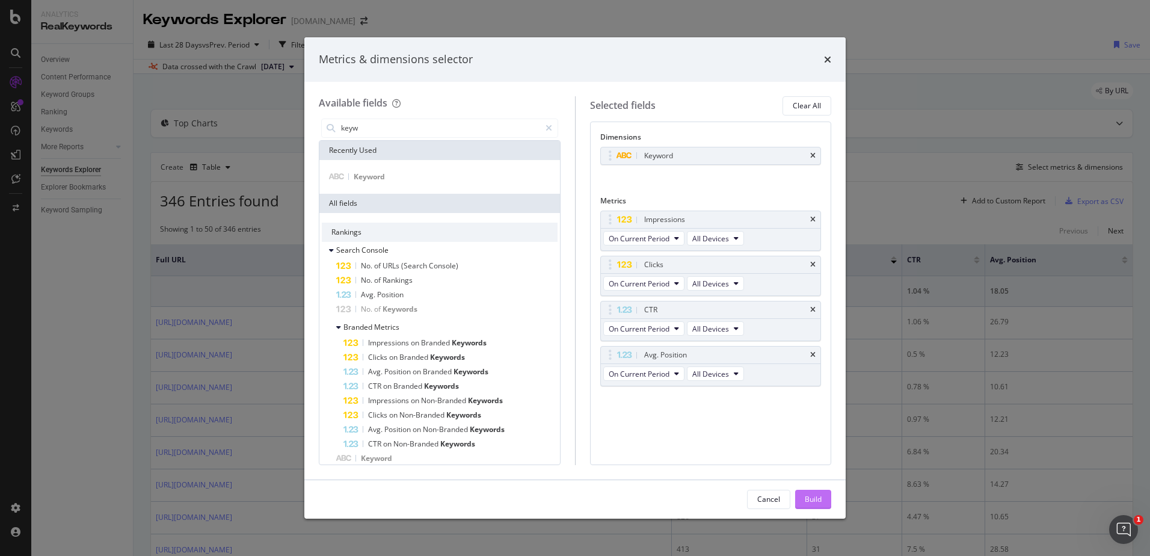
click at [829, 500] on button "Build" at bounding box center [813, 499] width 36 height 19
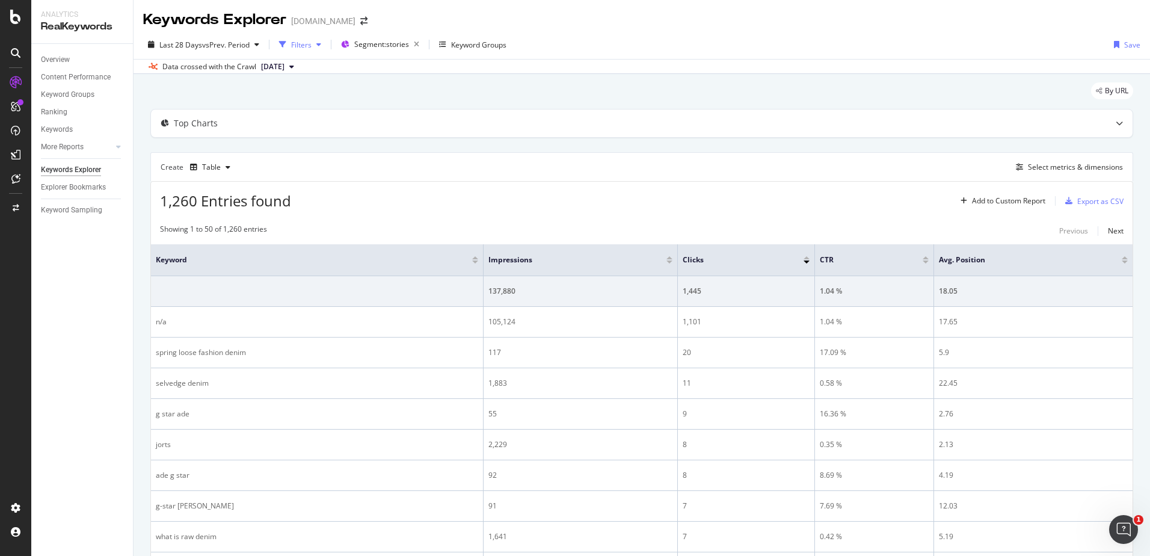
click at [311, 43] on div "Filters" at bounding box center [301, 45] width 20 height 10
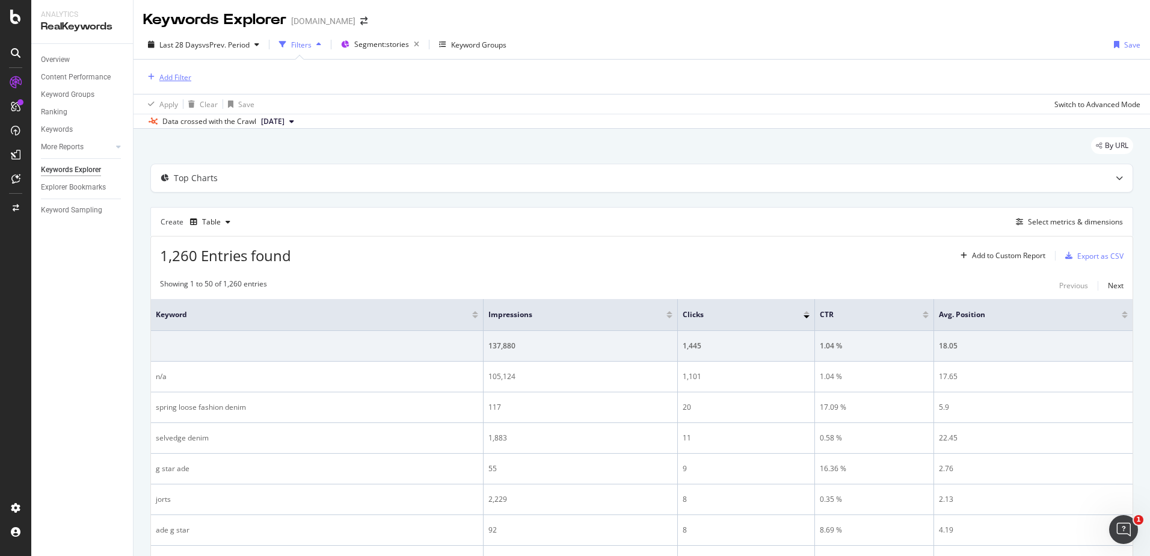
click at [173, 76] on div "Add Filter" at bounding box center [175, 77] width 32 height 10
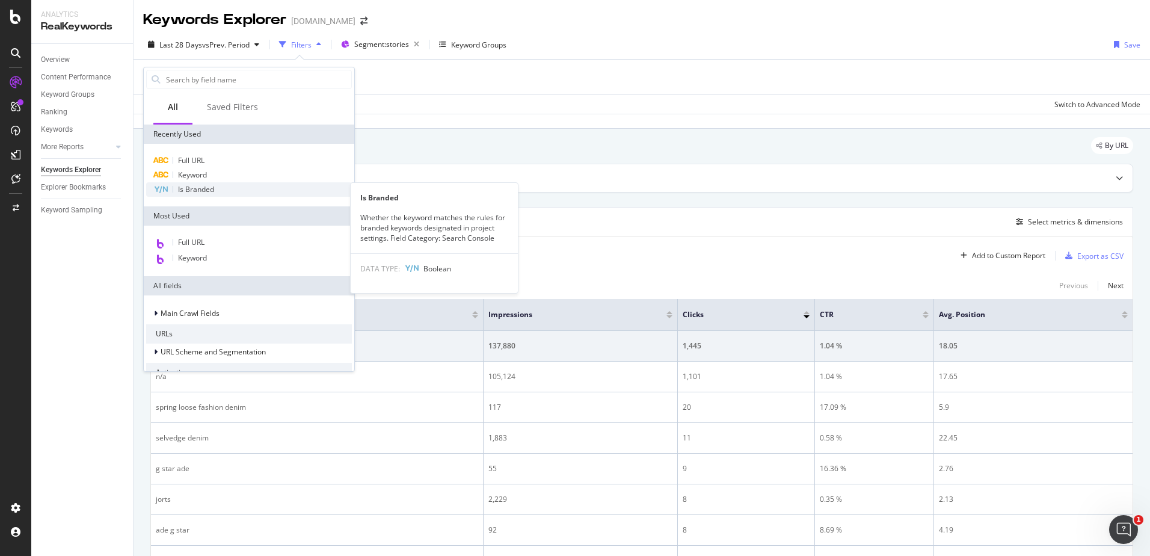
click at [211, 190] on span "Is Branded" at bounding box center [196, 189] width 36 height 10
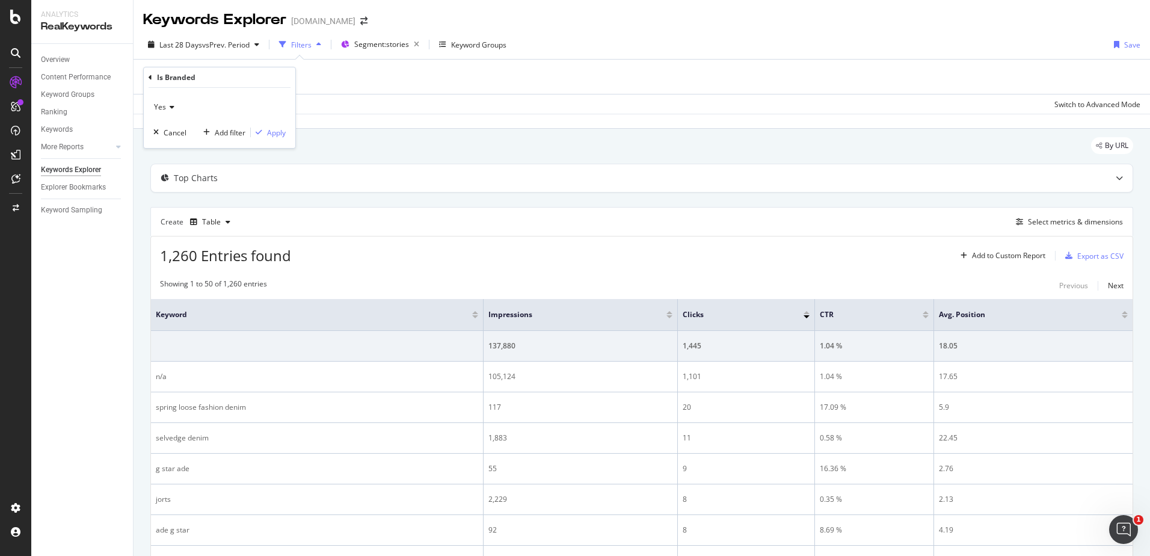
click at [178, 105] on div "Yes" at bounding box center [219, 106] width 132 height 19
click at [188, 150] on div "No" at bounding box center [220, 148] width 129 height 16
click at [280, 139] on div "No Cancel Add filter Apply" at bounding box center [220, 118] width 152 height 60
click at [265, 129] on div "button" at bounding box center [259, 132] width 16 height 7
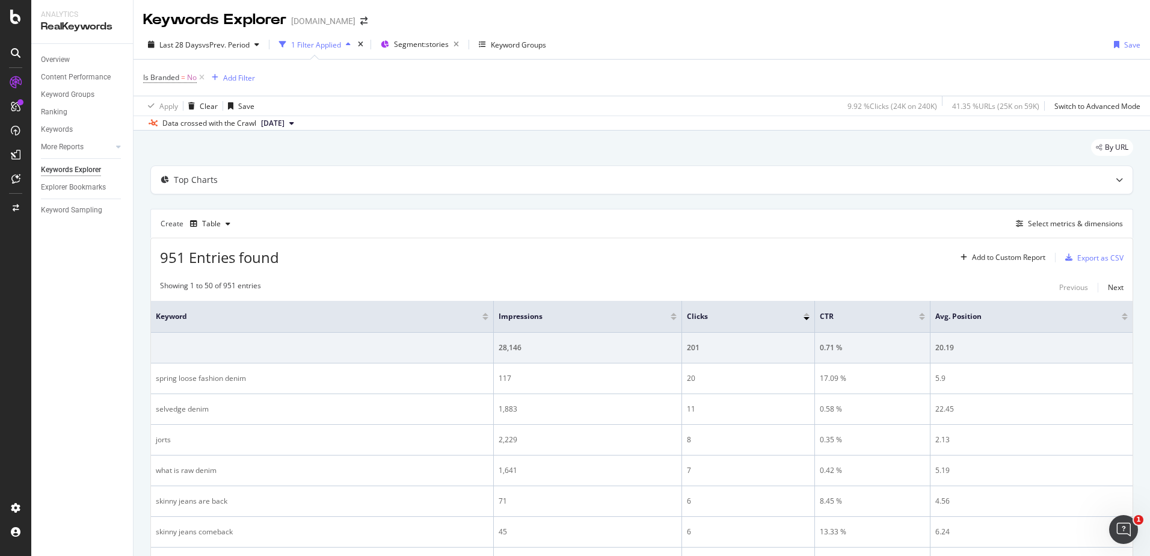
click at [673, 318] on div at bounding box center [674, 318] width 6 height 3
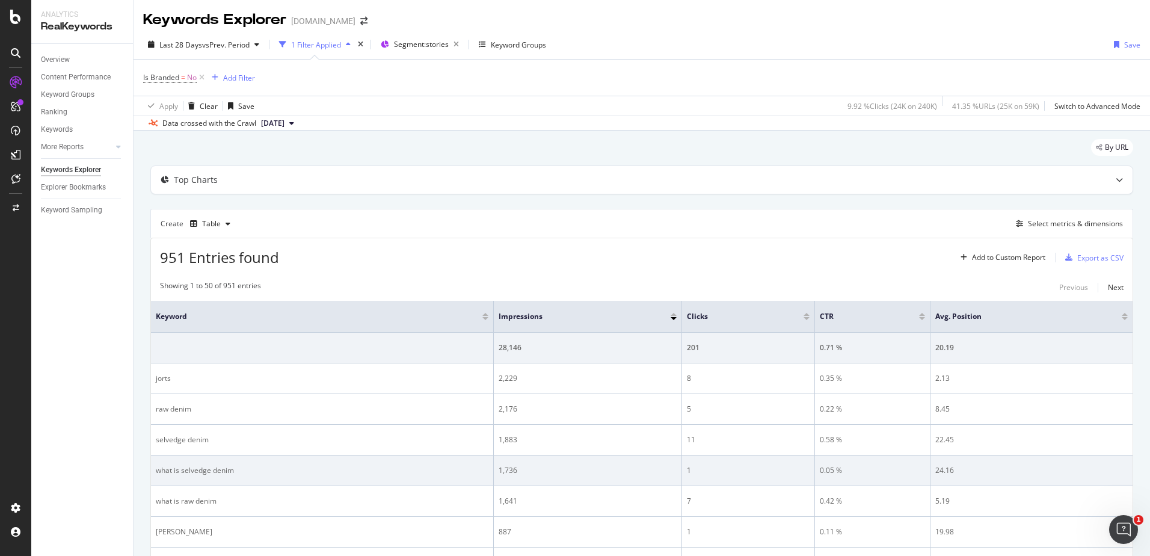
click at [233, 472] on div "what is selvedge denim" at bounding box center [322, 470] width 333 height 11
copy div "what is selvedge denim"
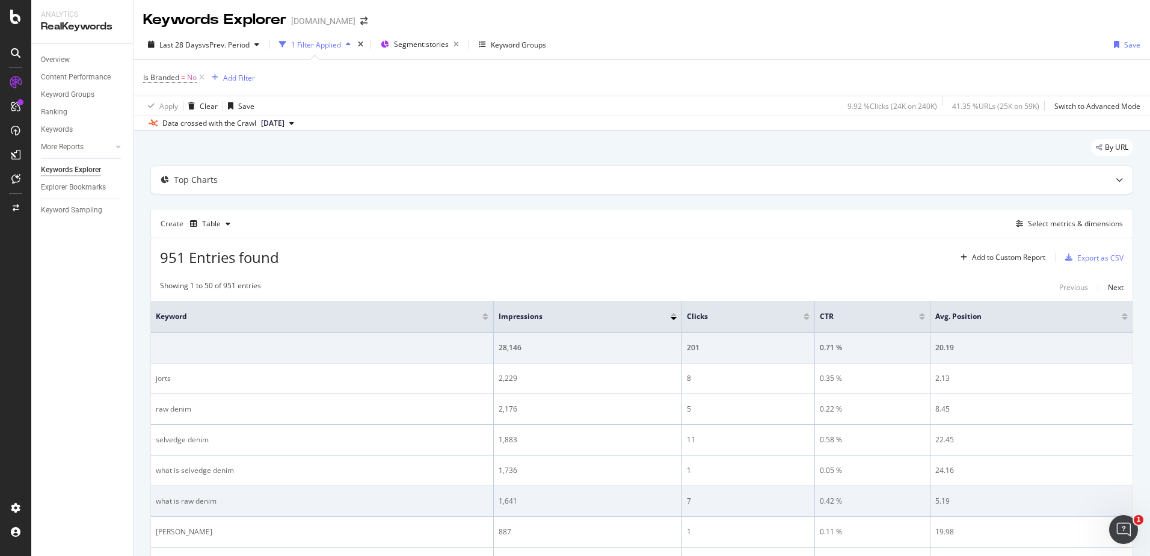
click at [404, 514] on td "what is raw denim" at bounding box center [322, 501] width 343 height 31
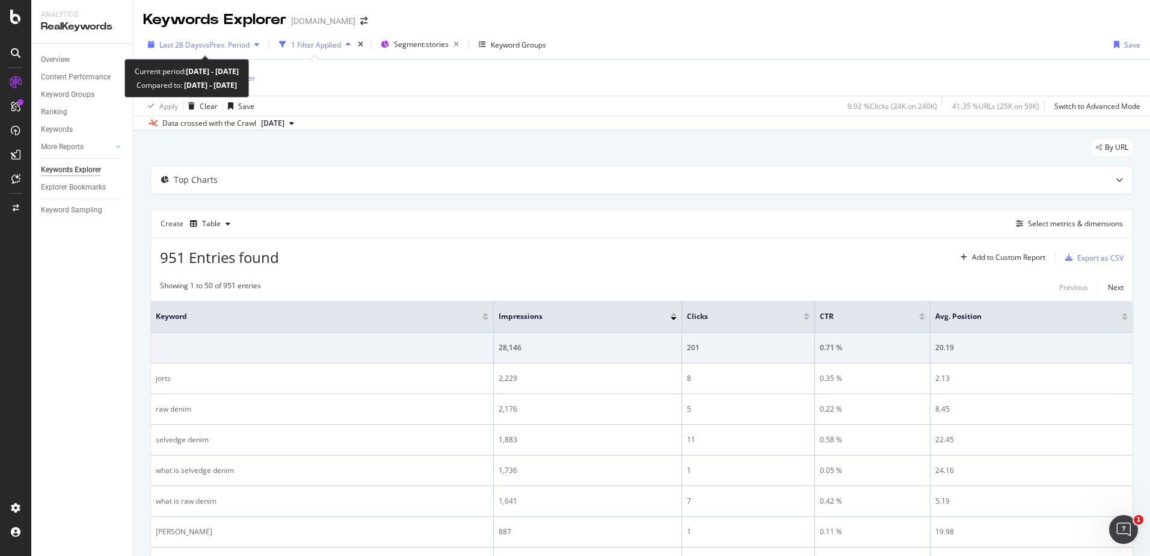
click at [217, 49] on span "vs Prev. Period" at bounding box center [226, 45] width 48 height 10
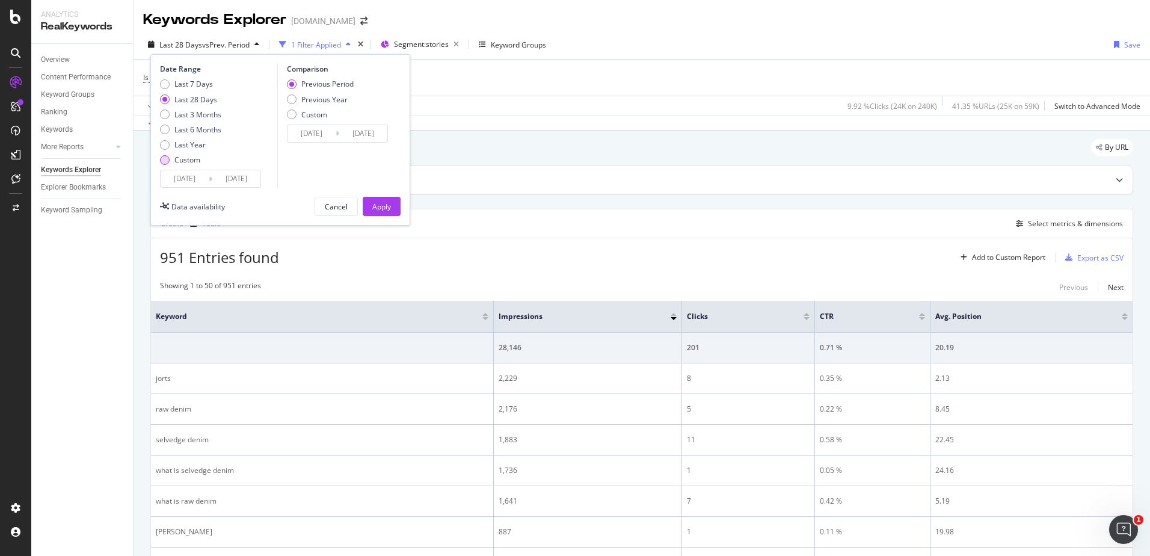
click at [177, 155] on div "Custom" at bounding box center [187, 160] width 26 height 10
click at [183, 185] on input "[DATE]" at bounding box center [185, 178] width 48 height 17
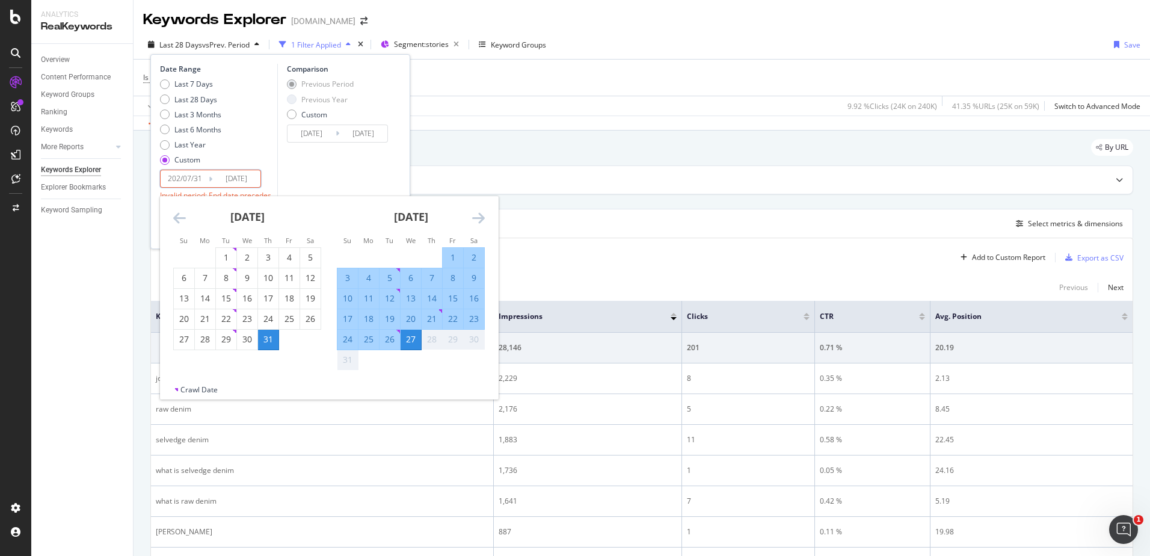
type input "[DATE]"
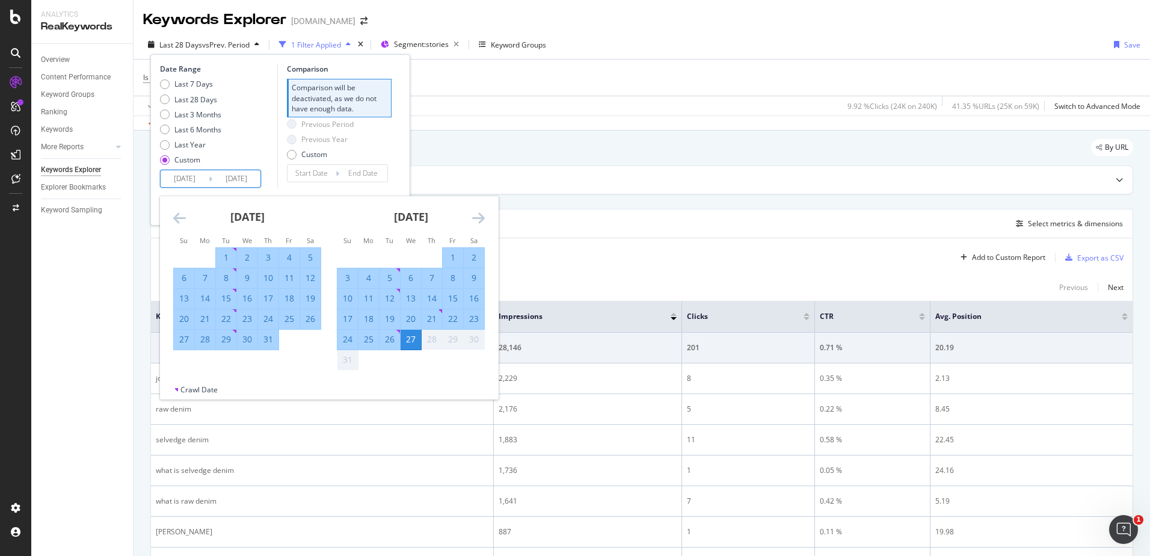
click at [234, 177] on input "[DATE]" at bounding box center [236, 178] width 48 height 17
type input "[DATE]"
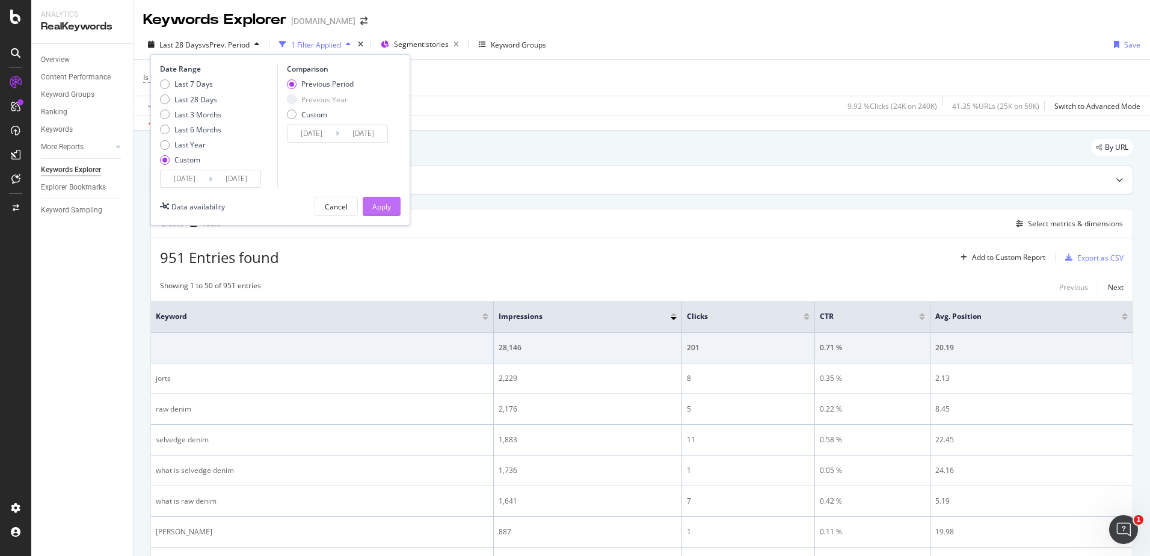
type input "[DATE]"
click at [382, 207] on div "Apply" at bounding box center [381, 206] width 19 height 10
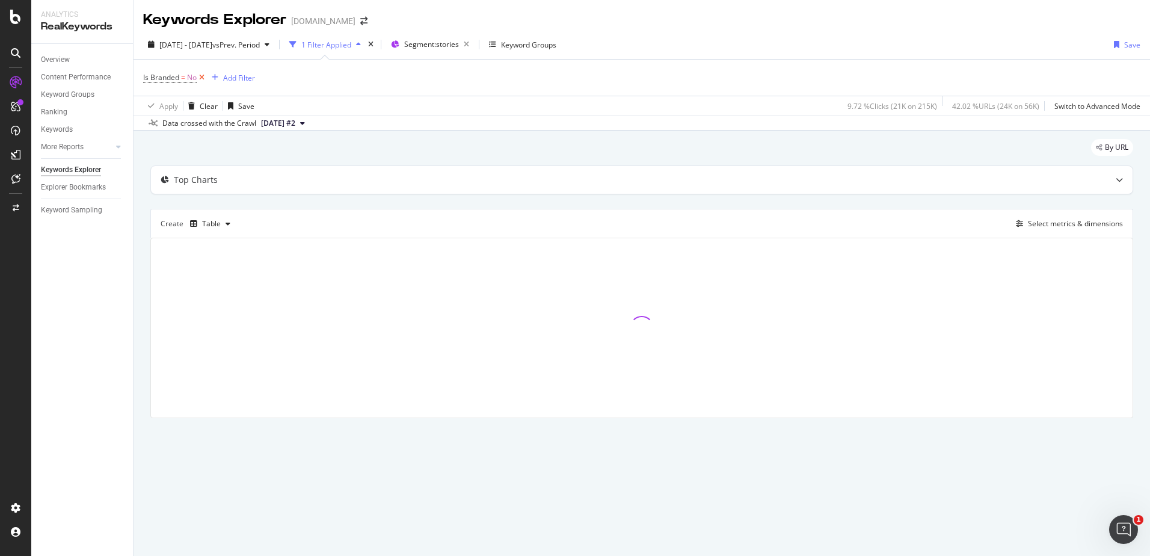
click at [201, 76] on icon at bounding box center [202, 78] width 10 height 12
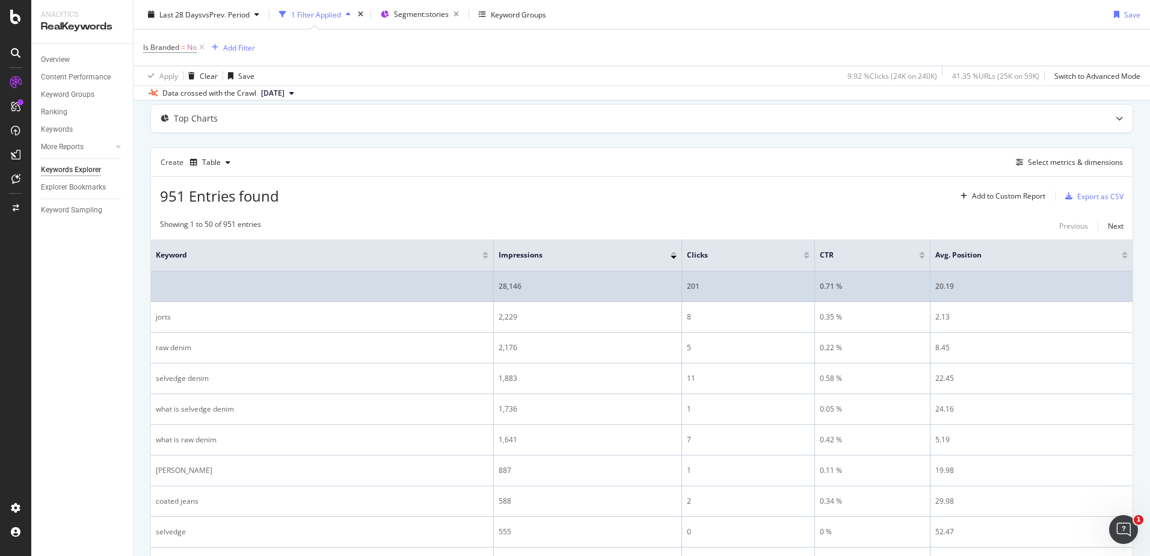
scroll to position [60, 0]
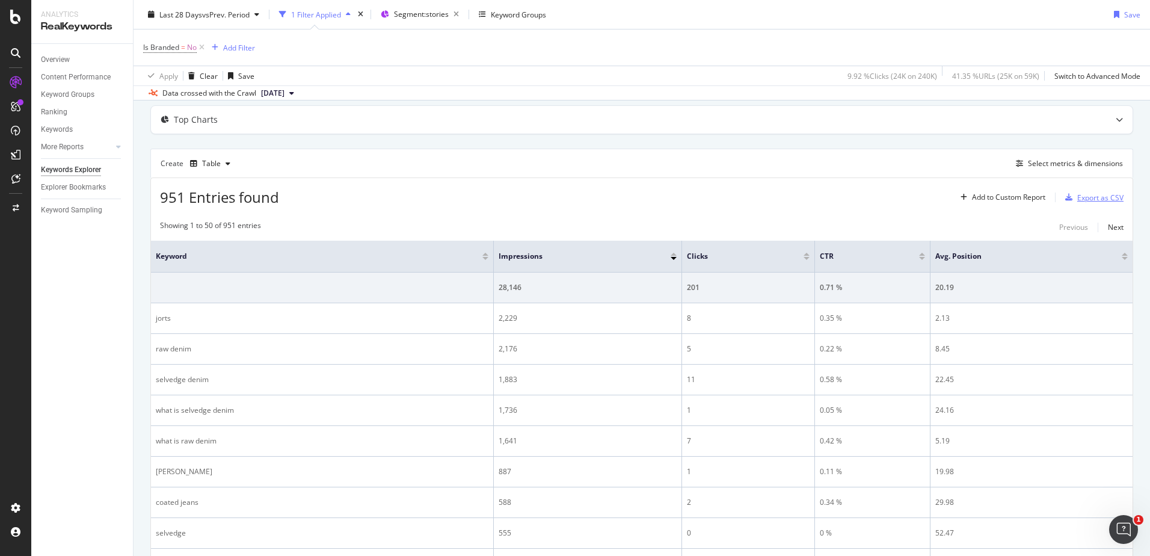
click at [1110, 195] on div "Export as CSV" at bounding box center [1100, 197] width 46 height 10
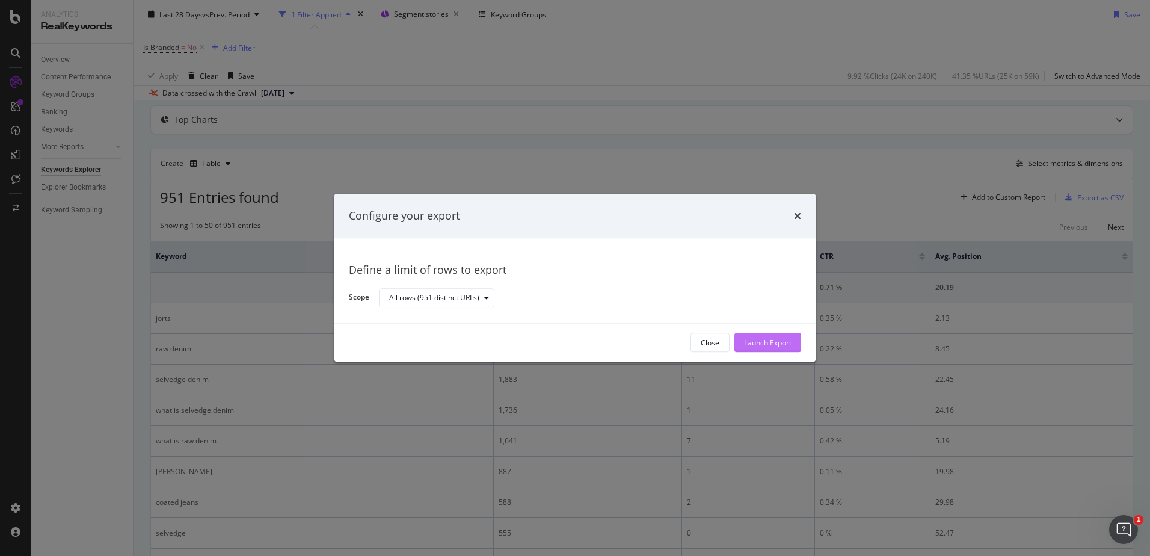
click at [764, 346] on div "Launch Export" at bounding box center [768, 342] width 48 height 10
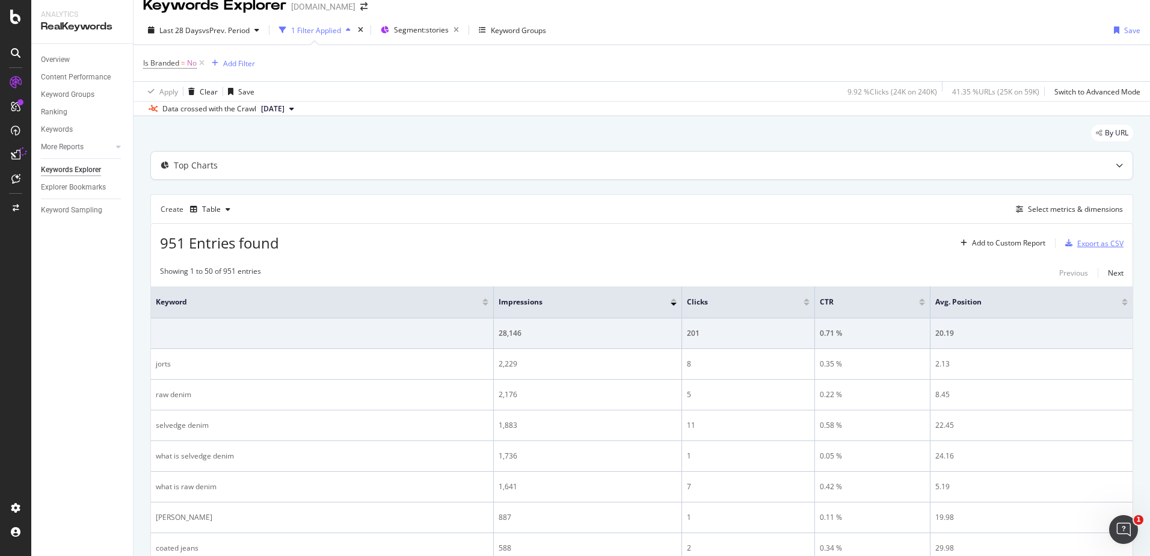
scroll to position [0, 0]
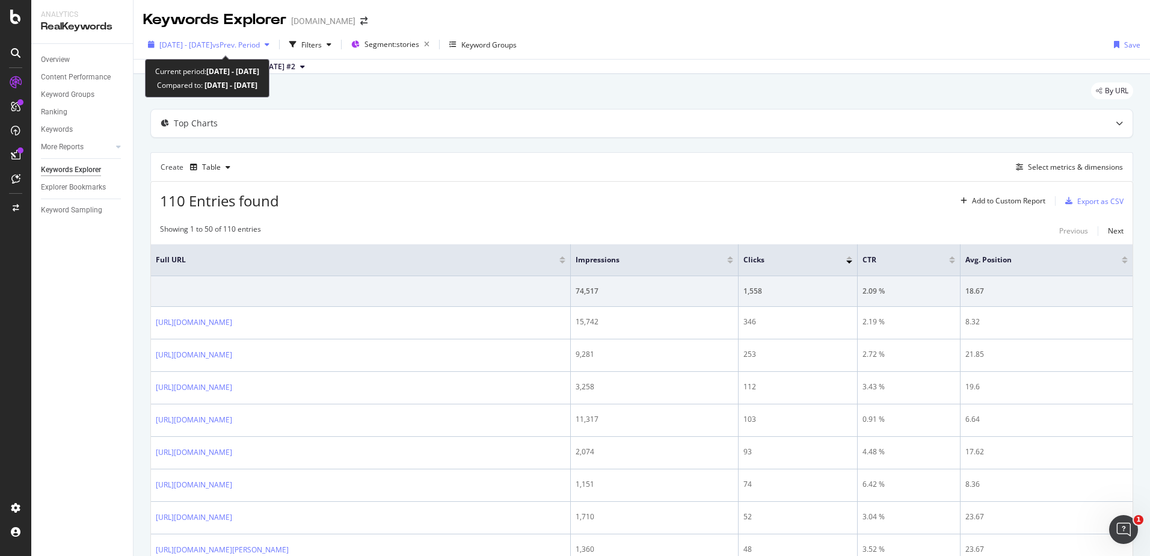
click at [253, 44] on span "vs Prev. Period" at bounding box center [236, 45] width 48 height 10
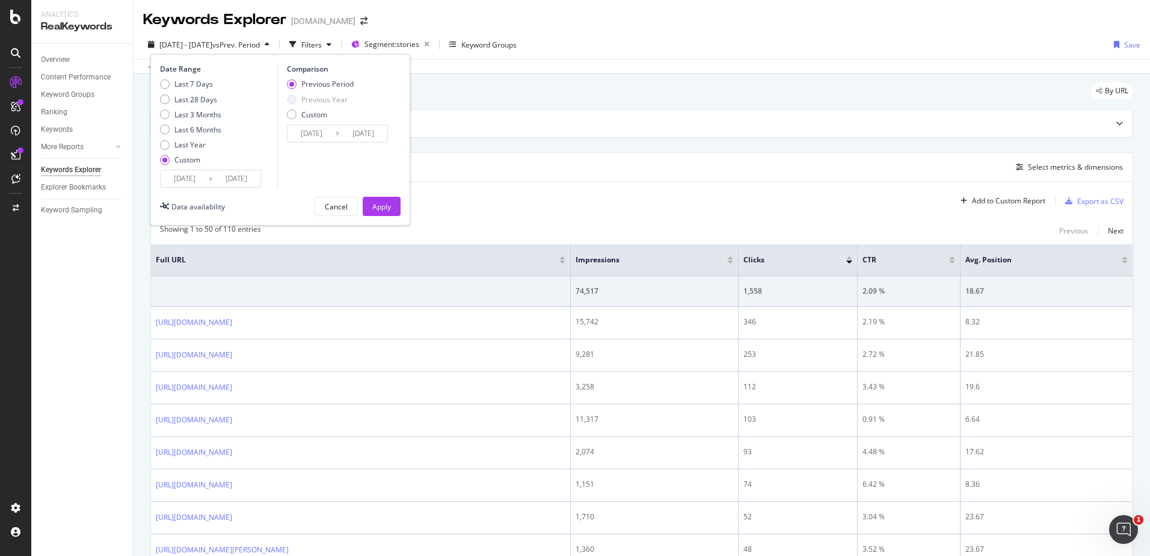
click at [193, 175] on input "[DATE]" at bounding box center [185, 178] width 48 height 17
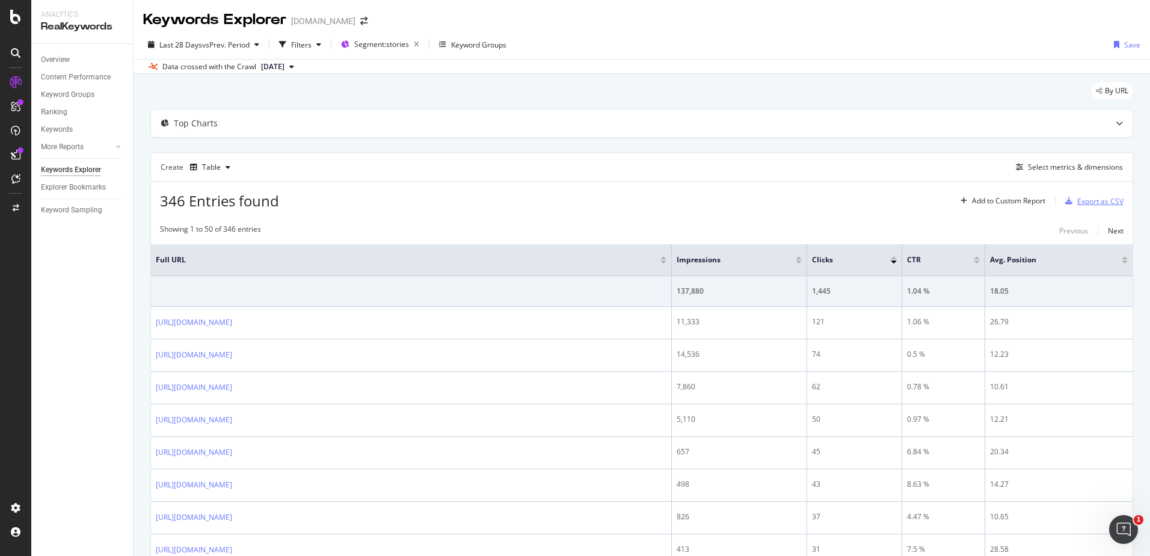
click at [1098, 201] on div "Export as CSV" at bounding box center [1100, 201] width 46 height 10
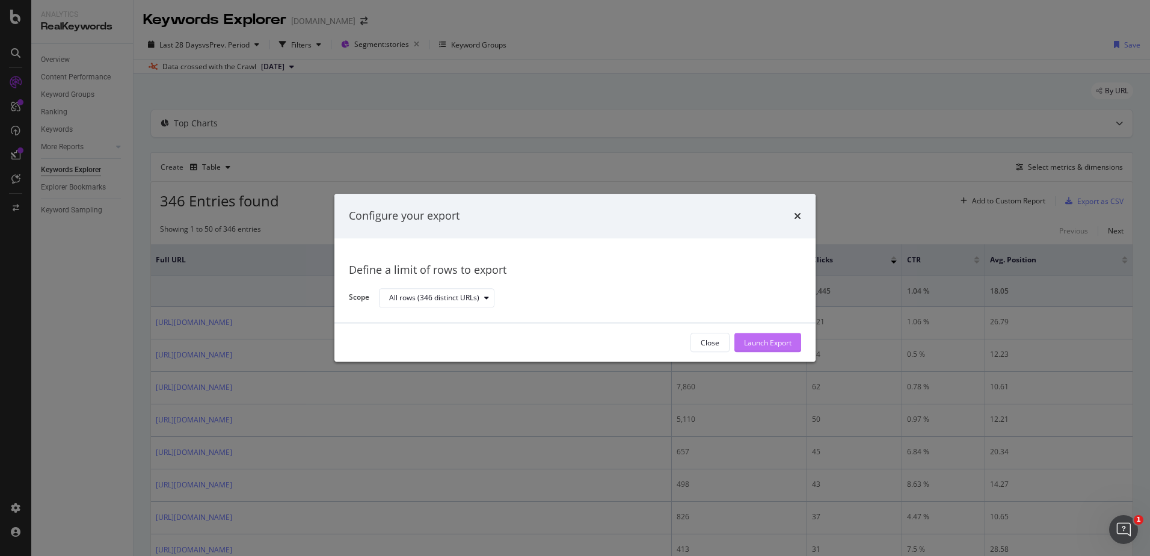
click at [801, 342] on button "Launch Export" at bounding box center [767, 342] width 67 height 19
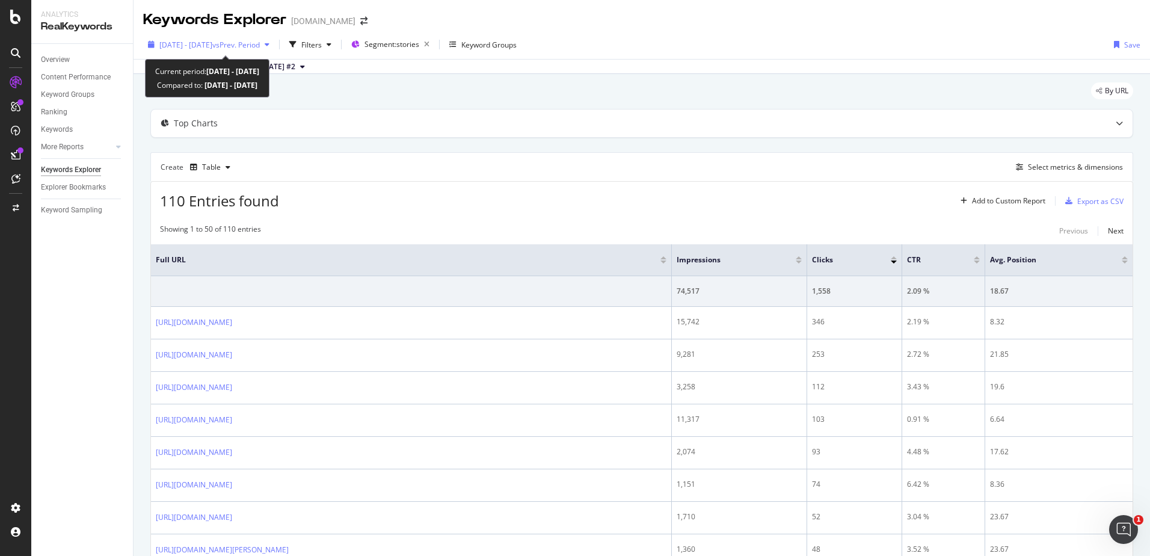
click at [260, 40] on span "vs Prev. Period" at bounding box center [236, 45] width 48 height 10
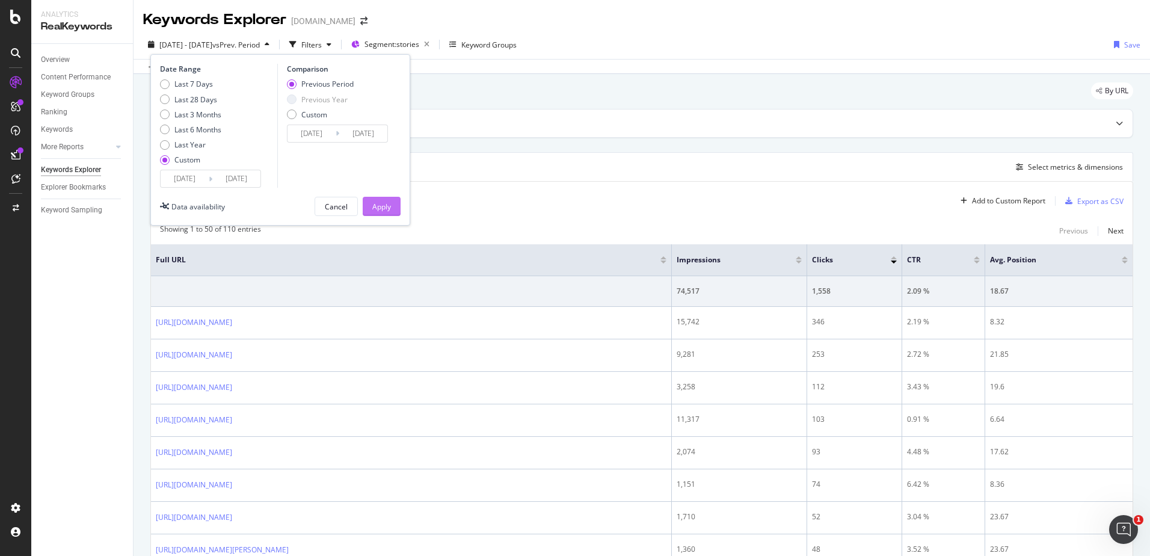
click at [395, 201] on button "Apply" at bounding box center [382, 206] width 38 height 19
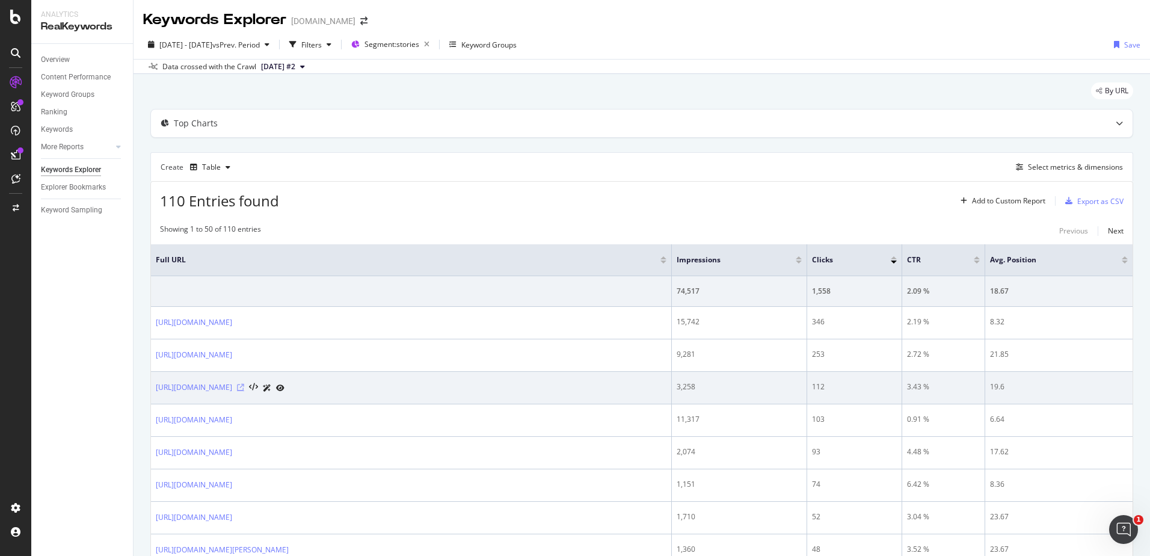
click at [244, 384] on icon at bounding box center [240, 387] width 7 height 7
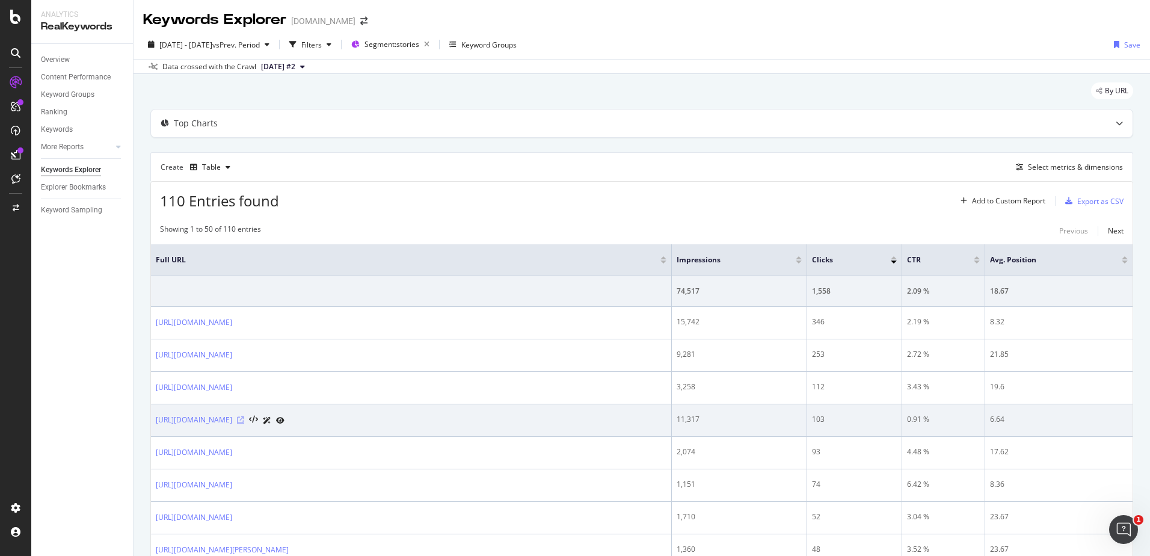
click at [244, 420] on icon at bounding box center [240, 419] width 7 height 7
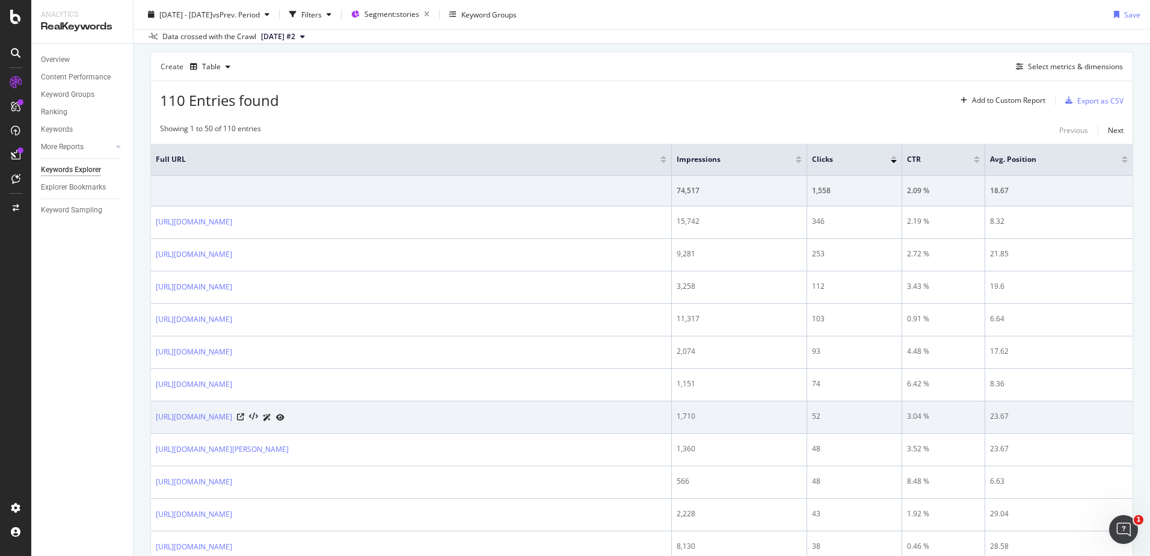
scroll to position [120, 0]
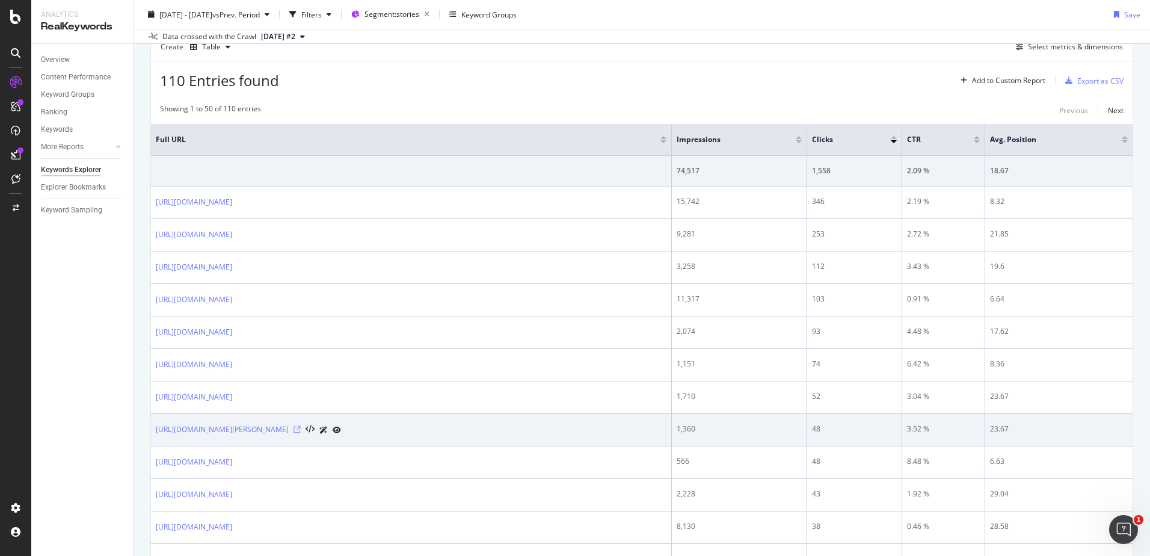
click at [301, 431] on icon at bounding box center [297, 429] width 7 height 7
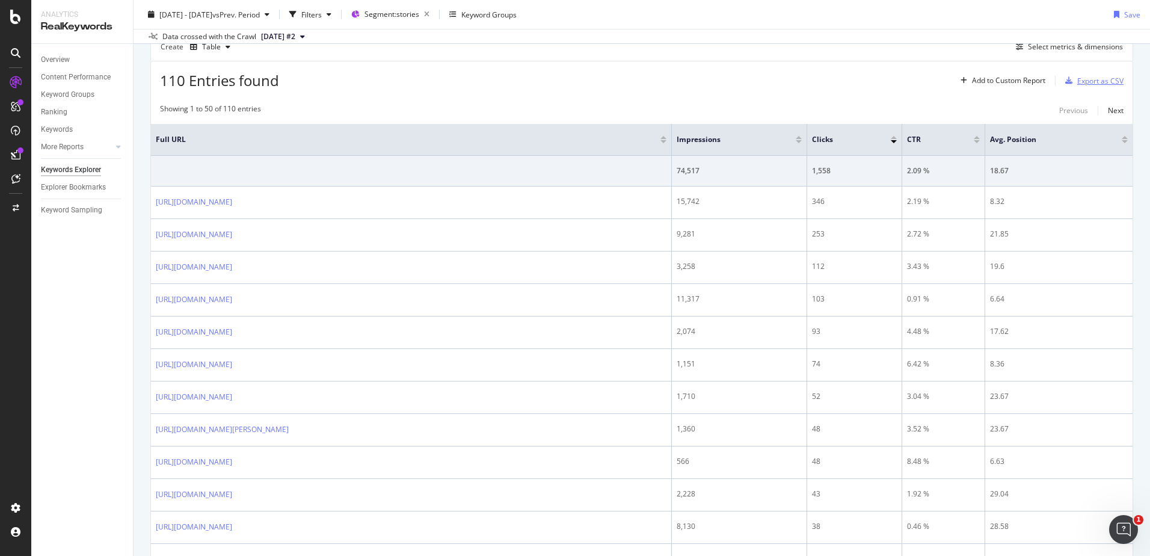
click at [1087, 84] on div "Export as CSV" at bounding box center [1100, 81] width 46 height 10
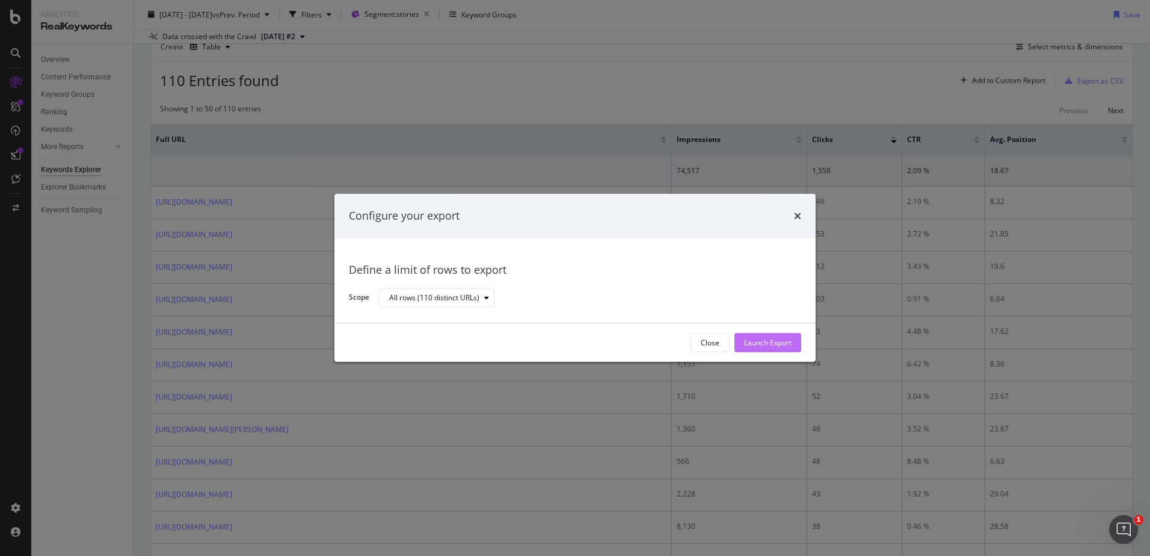
click at [779, 349] on div "Launch Export" at bounding box center [768, 343] width 48 height 18
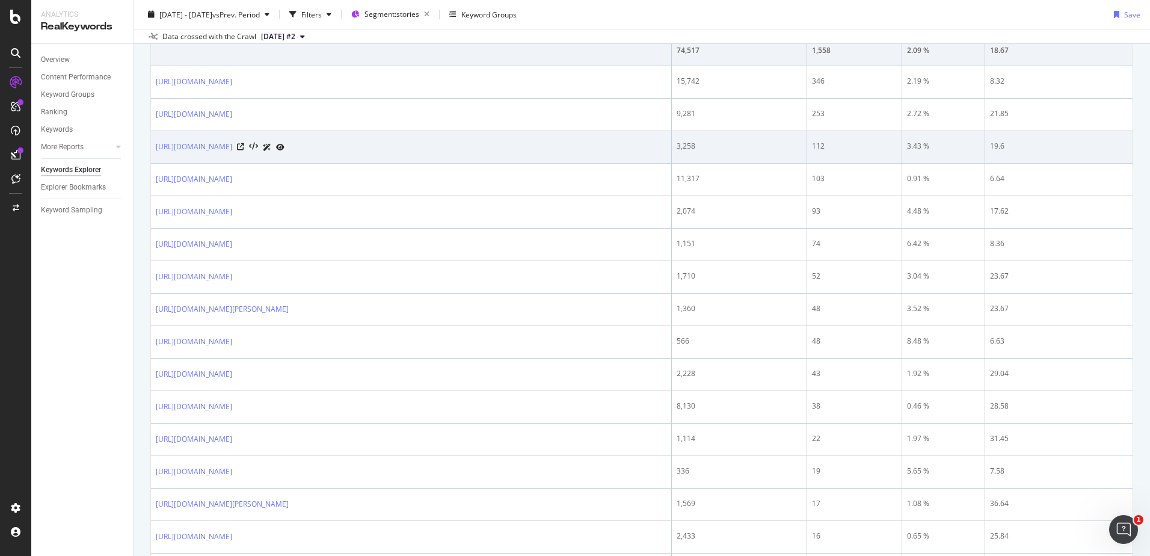
scroll to position [0, 0]
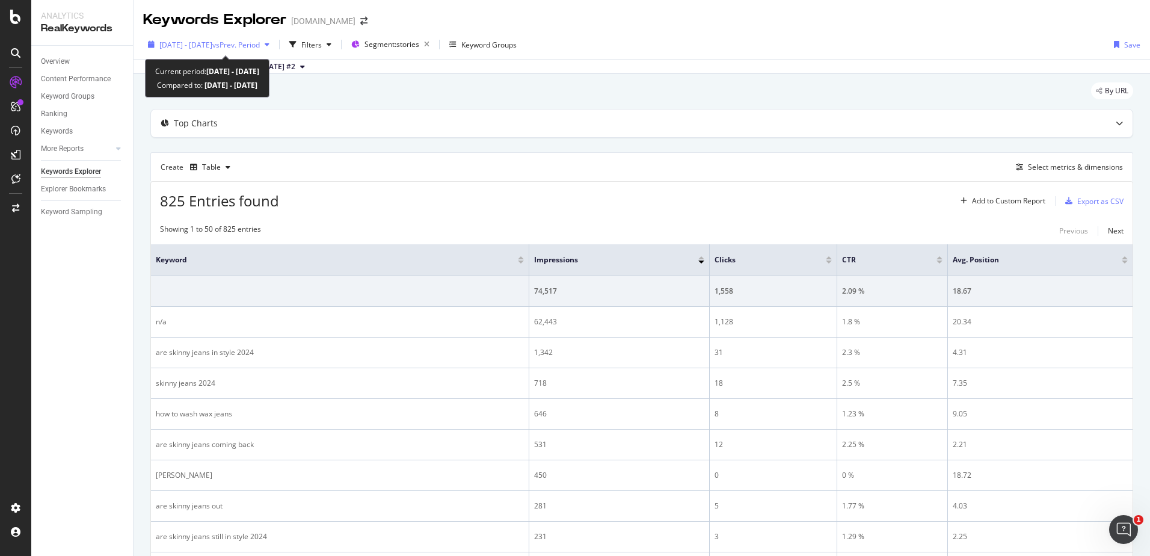
click at [212, 41] on span "[DATE] - [DATE]" at bounding box center [185, 45] width 53 height 10
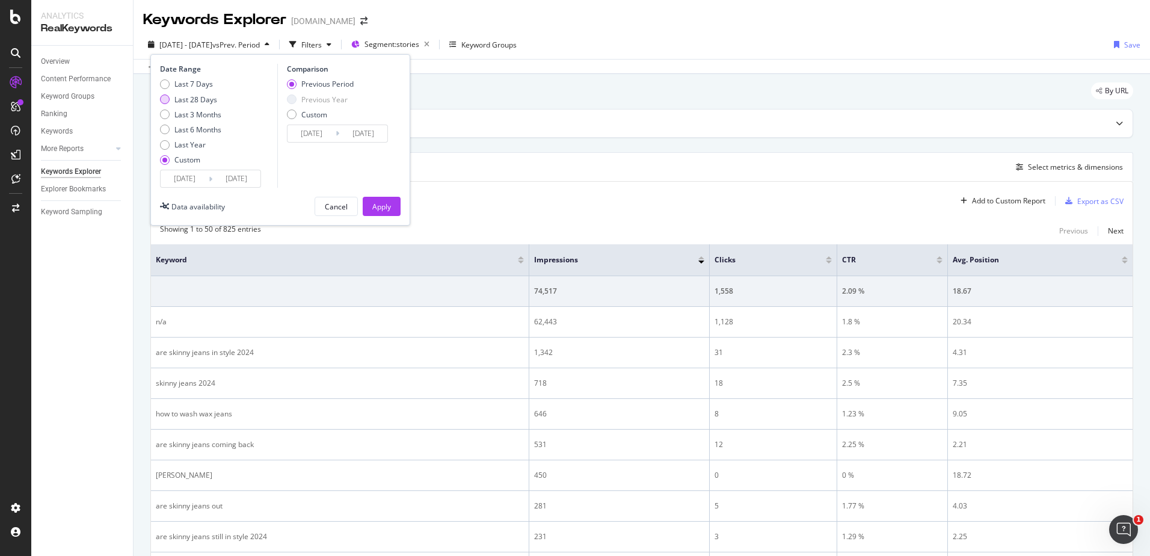
click at [165, 100] on div "Last 28 Days" at bounding box center [165, 99] width 10 height 10
type input "[DATE]"
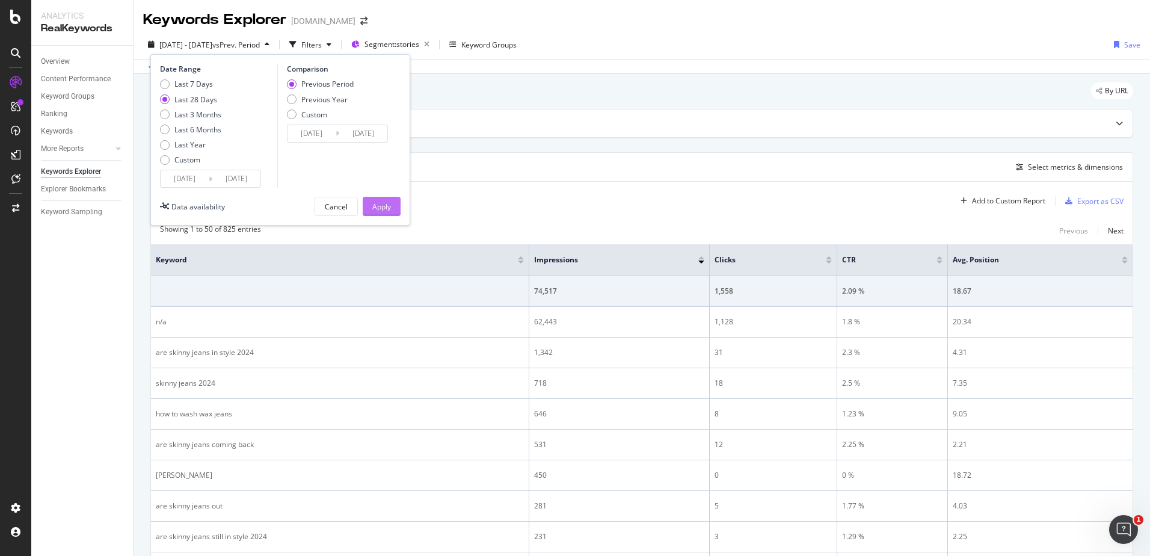
click at [392, 208] on button "Apply" at bounding box center [382, 206] width 38 height 19
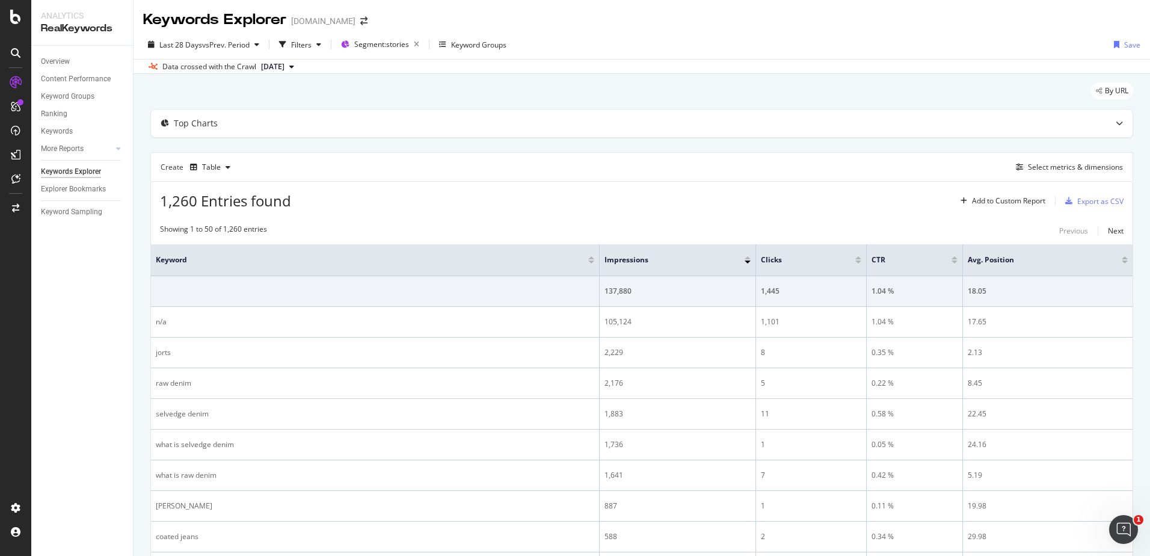
click at [858, 260] on div at bounding box center [858, 261] width 6 height 3
click at [1053, 161] on div "Select metrics & dimensions" at bounding box center [1067, 167] width 112 height 13
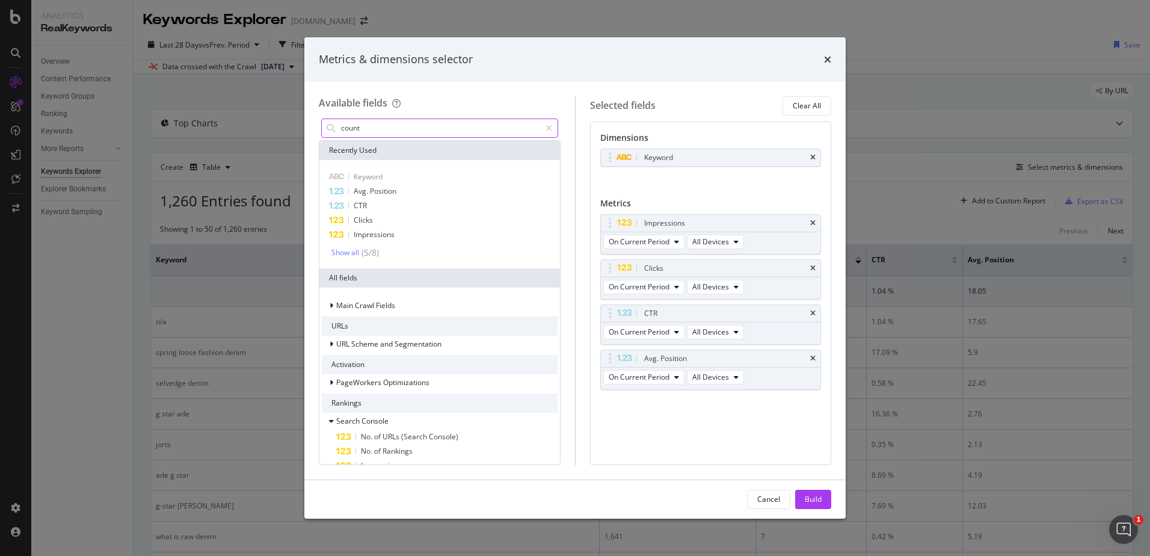
click at [365, 131] on input "count" at bounding box center [440, 128] width 200 height 18
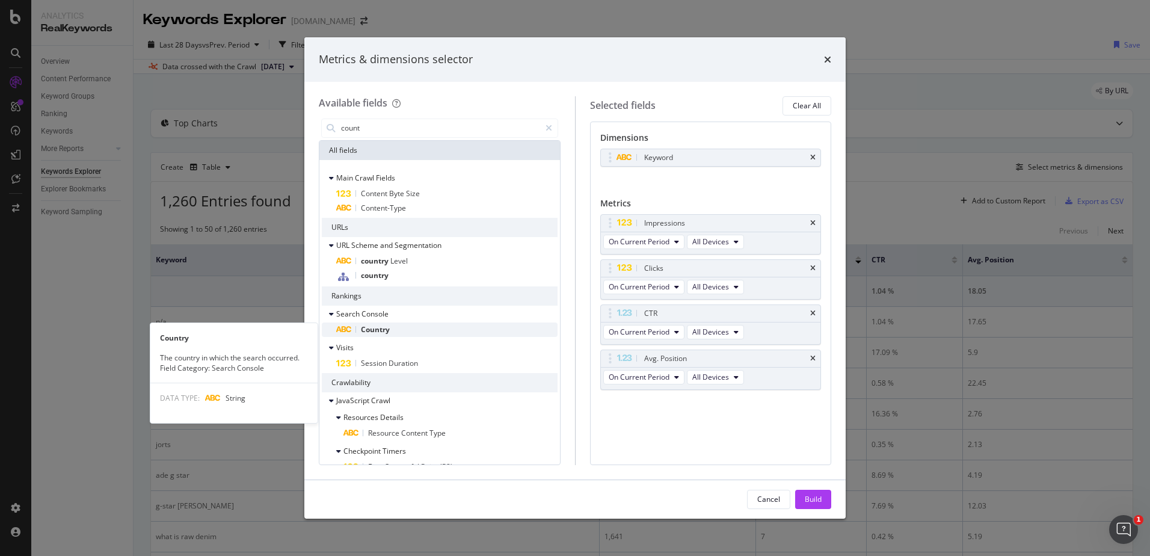
type input "count"
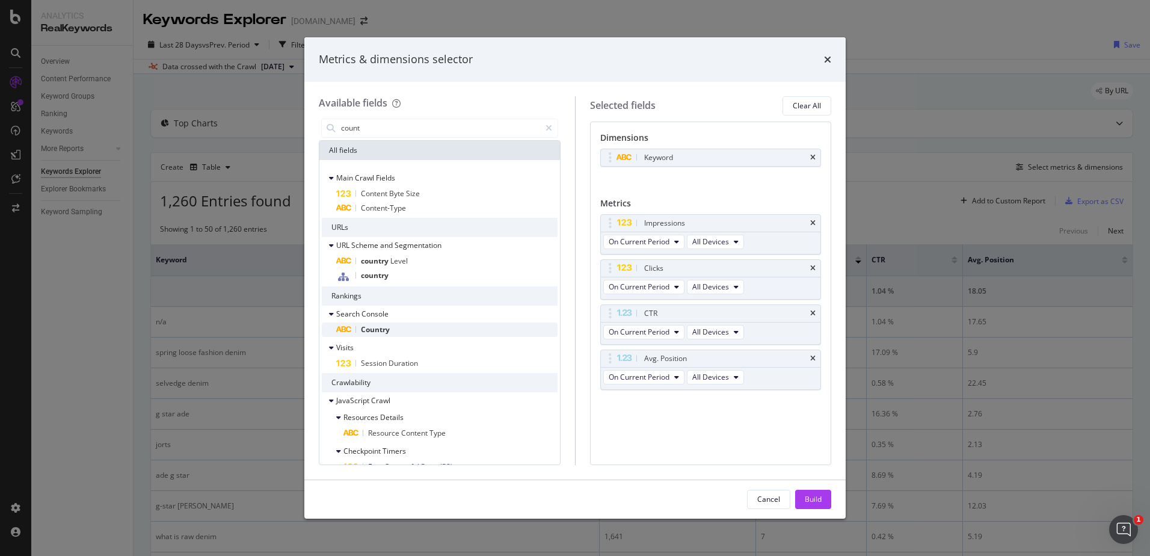
click at [424, 329] on div "Country" at bounding box center [446, 329] width 221 height 14
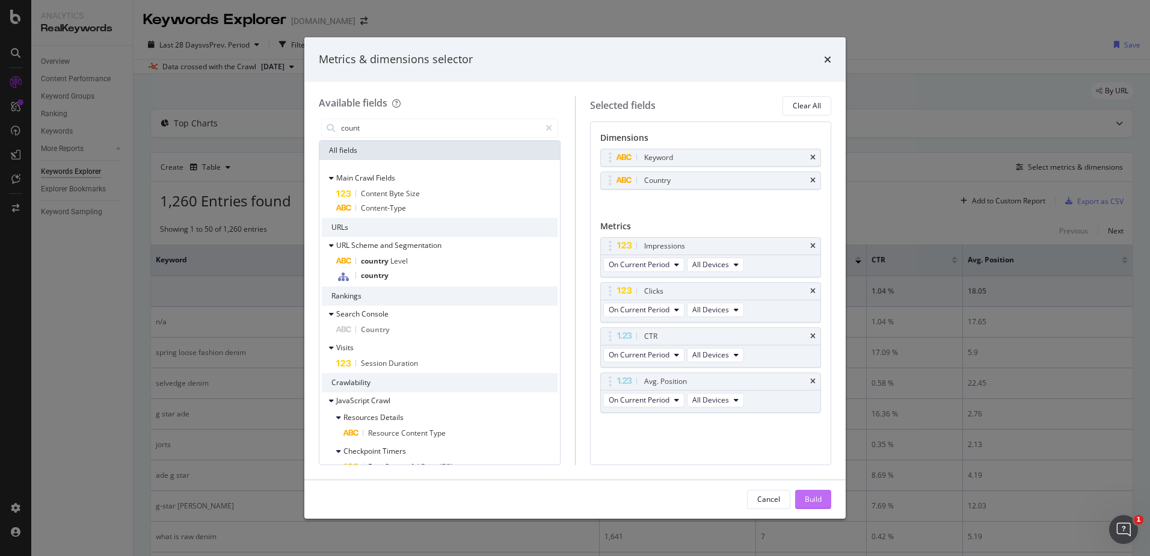
click at [819, 498] on div "Build" at bounding box center [813, 499] width 17 height 10
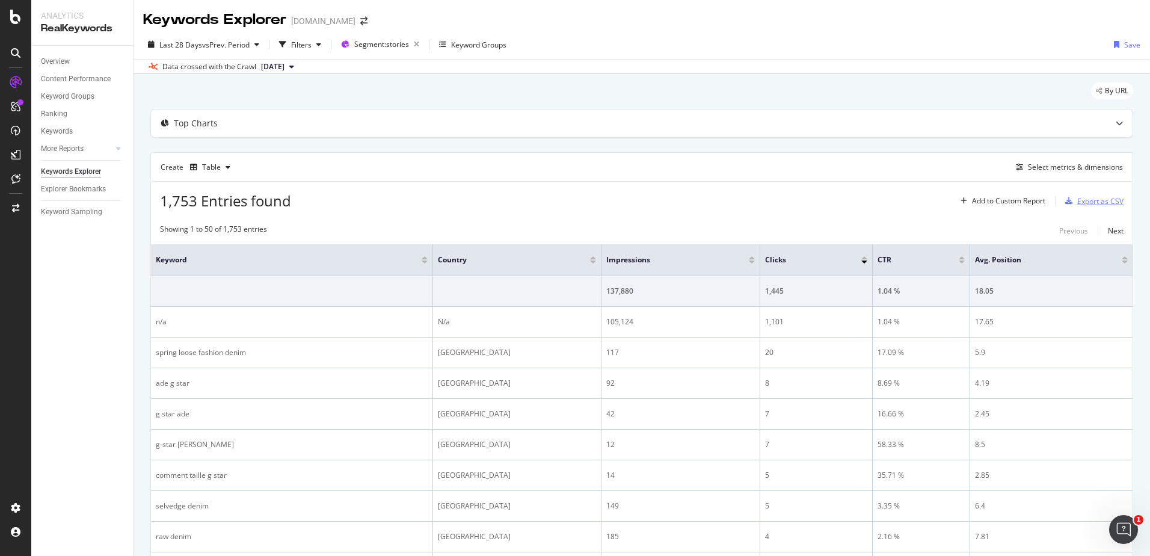
click at [1096, 200] on div "Export as CSV" at bounding box center [1100, 201] width 46 height 10
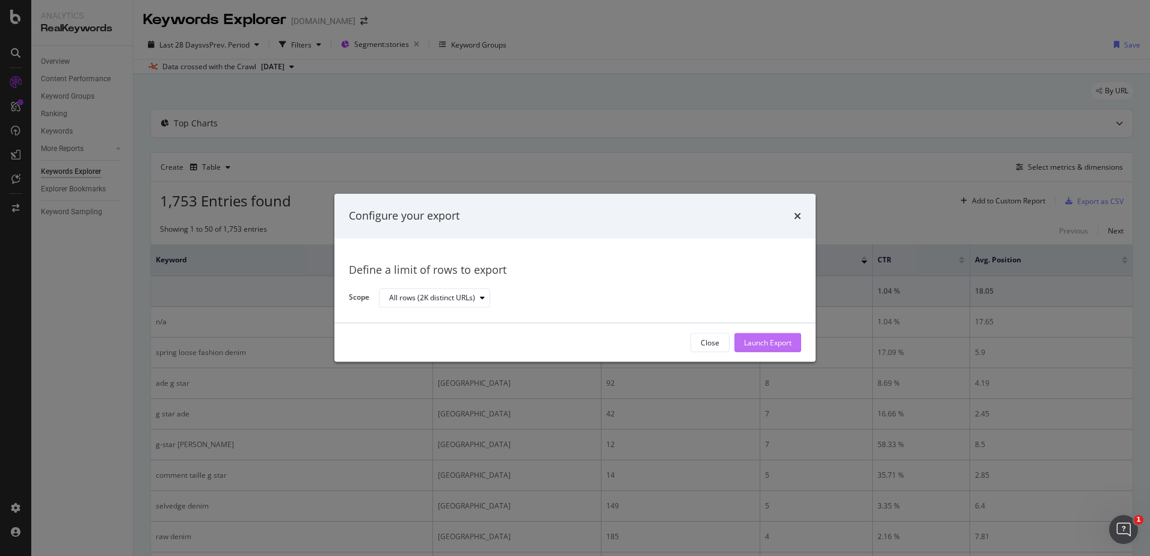
click at [787, 336] on div "Launch Export" at bounding box center [768, 343] width 48 height 18
